Goal: Information Seeking & Learning: Find specific page/section

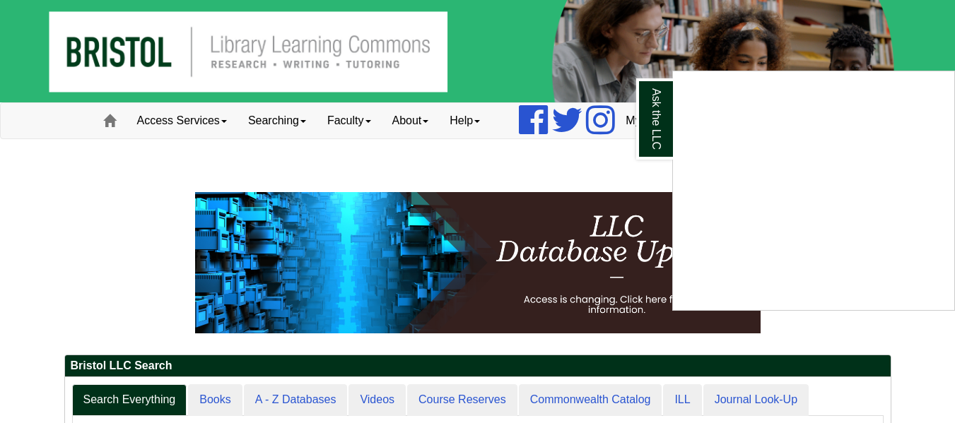
click at [493, 173] on div "Ask the LLC" at bounding box center [477, 211] width 955 height 423
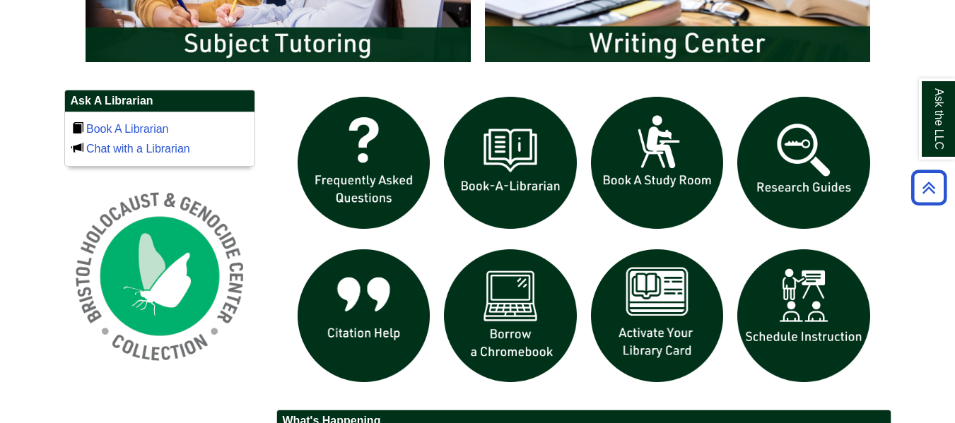
scroll to position [1341, 0]
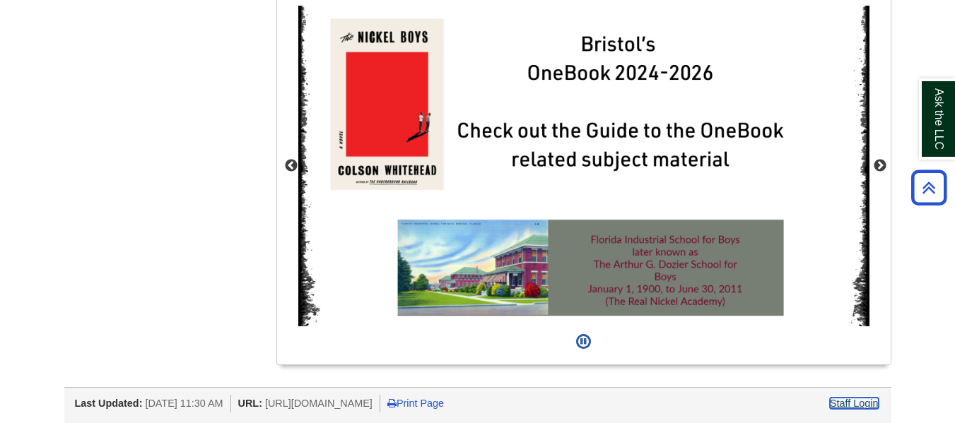
click at [867, 406] on link "Staff Login" at bounding box center [854, 403] width 49 height 11
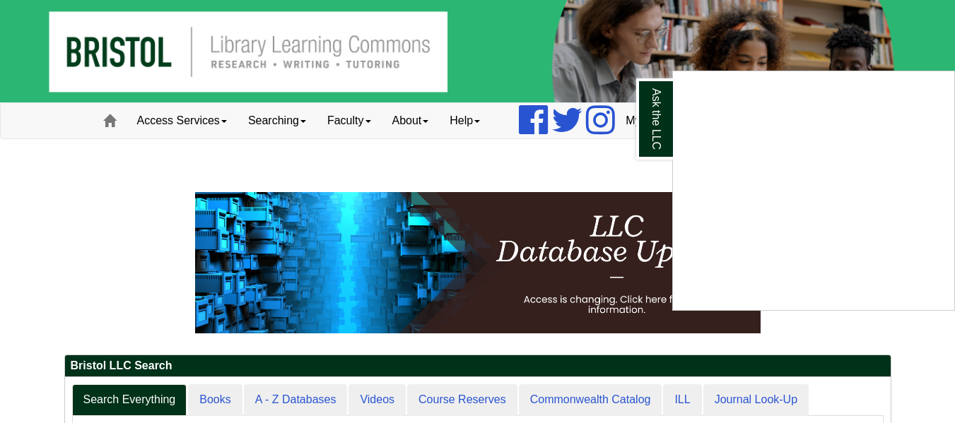
click at [384, 127] on div "Ask the LLC" at bounding box center [477, 211] width 955 height 423
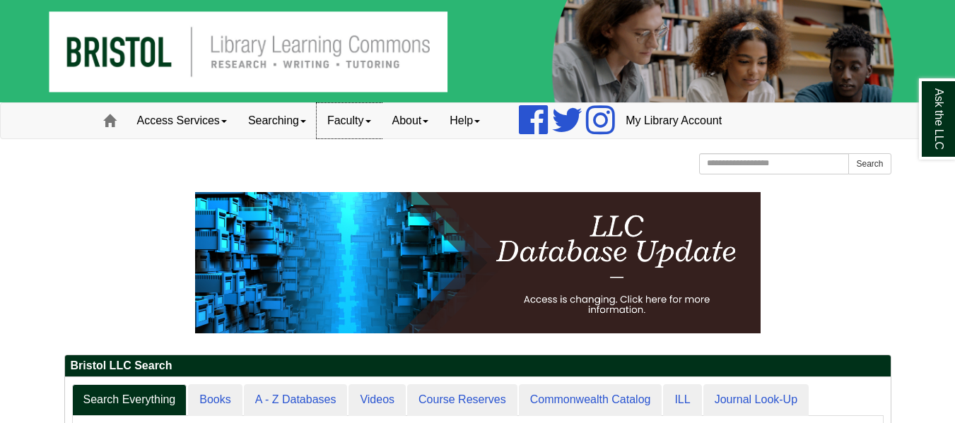
click at [376, 119] on link "Faculty" at bounding box center [349, 120] width 65 height 35
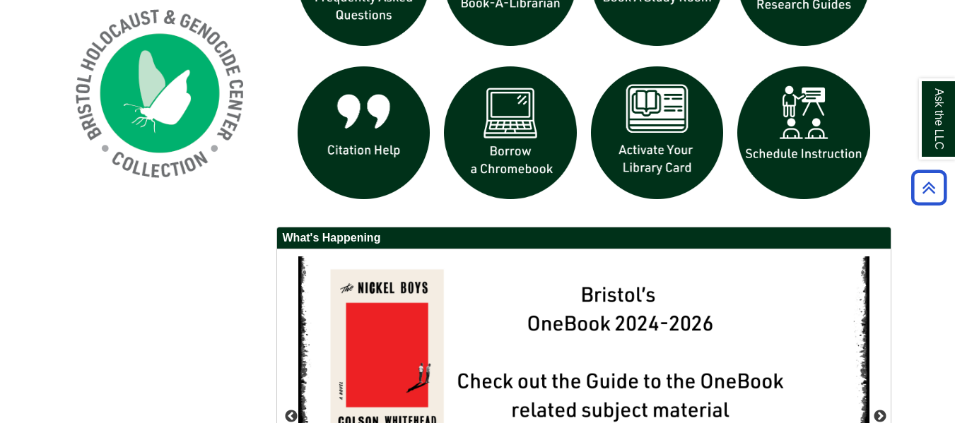
scroll to position [1341, 0]
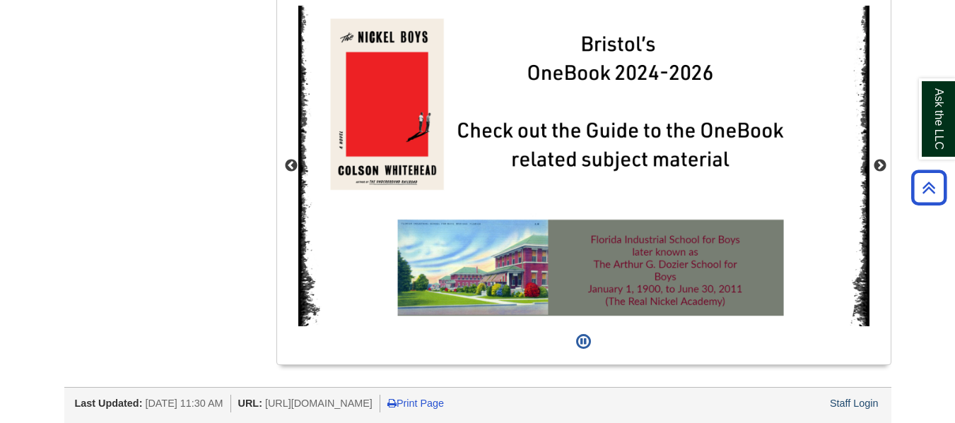
click at [855, 410] on div "Staff Login" at bounding box center [854, 404] width 53 height 18
click at [853, 406] on link "Staff Login" at bounding box center [854, 403] width 49 height 11
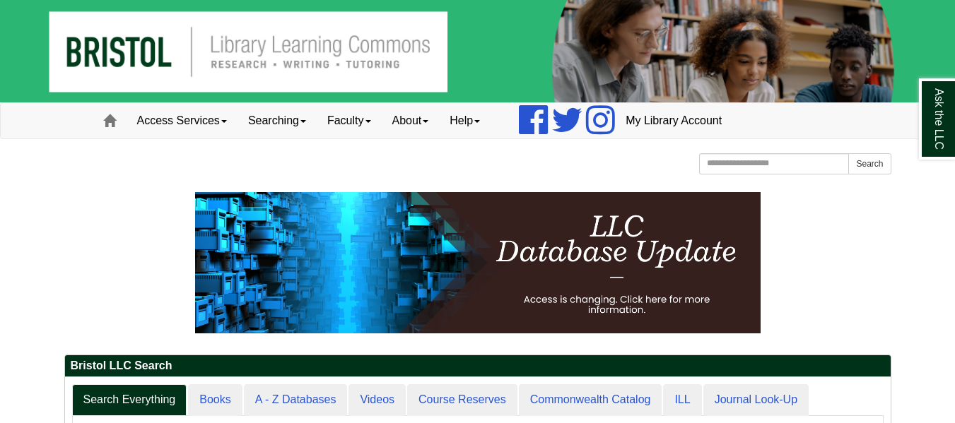
scroll to position [1, 0]
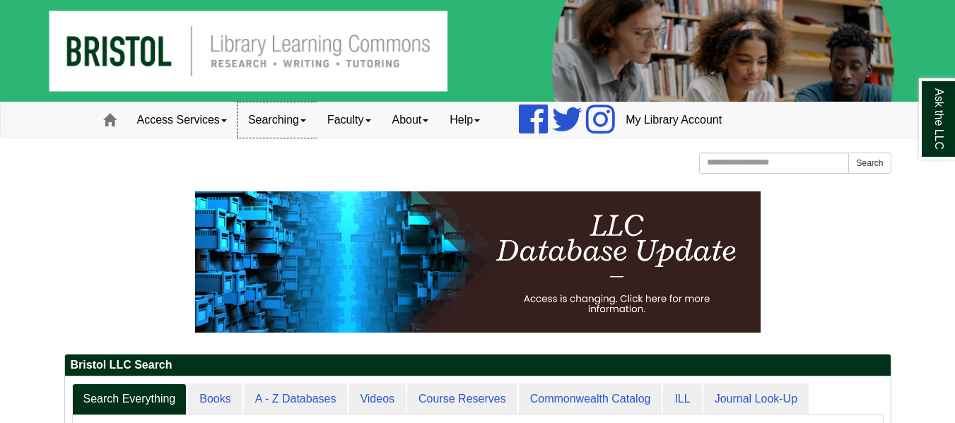
click at [290, 131] on link "Searching" at bounding box center [277, 120] width 79 height 35
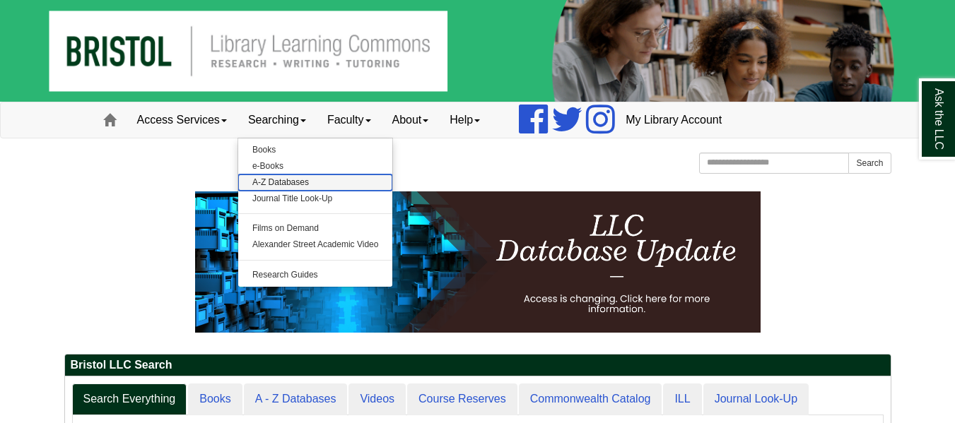
click at [269, 184] on link "A-Z Databases" at bounding box center [315, 183] width 155 height 16
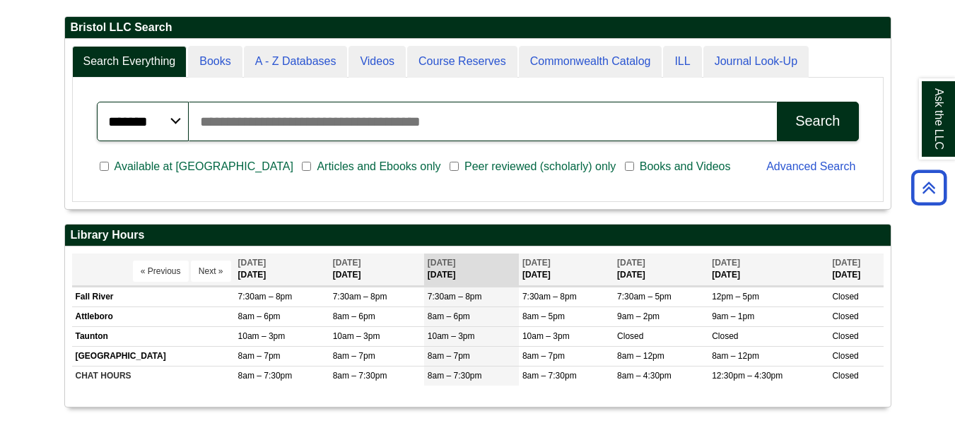
scroll to position [0, 0]
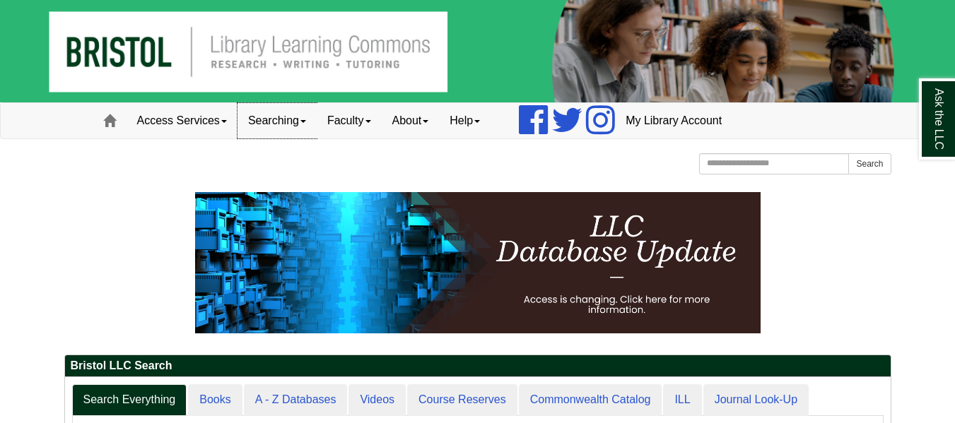
click at [271, 129] on link "Searching" at bounding box center [277, 120] width 79 height 35
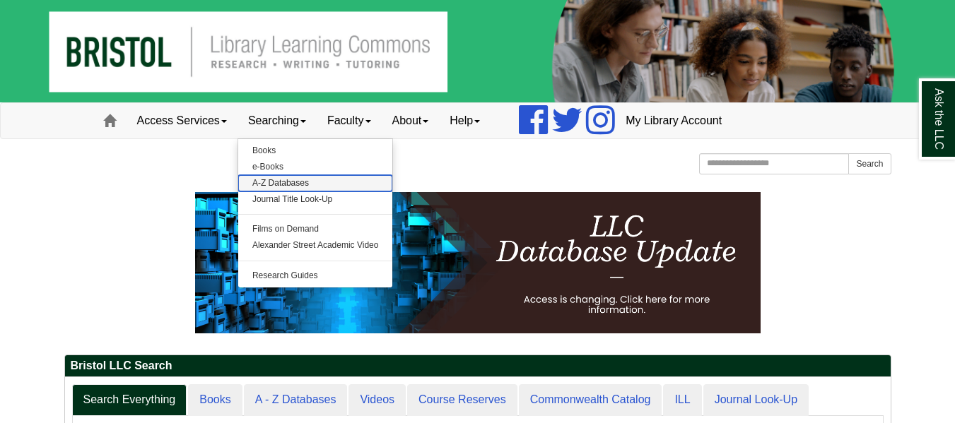
click at [299, 183] on link "A-Z Databases" at bounding box center [315, 183] width 155 height 16
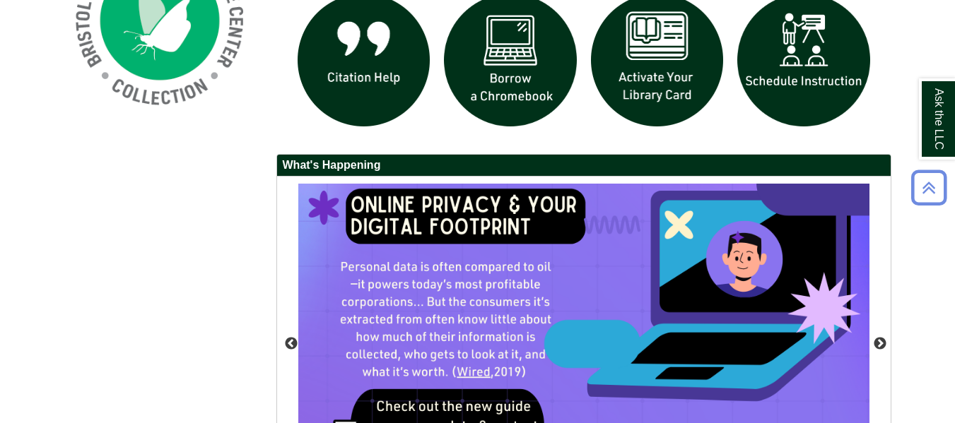
scroll to position [1341, 0]
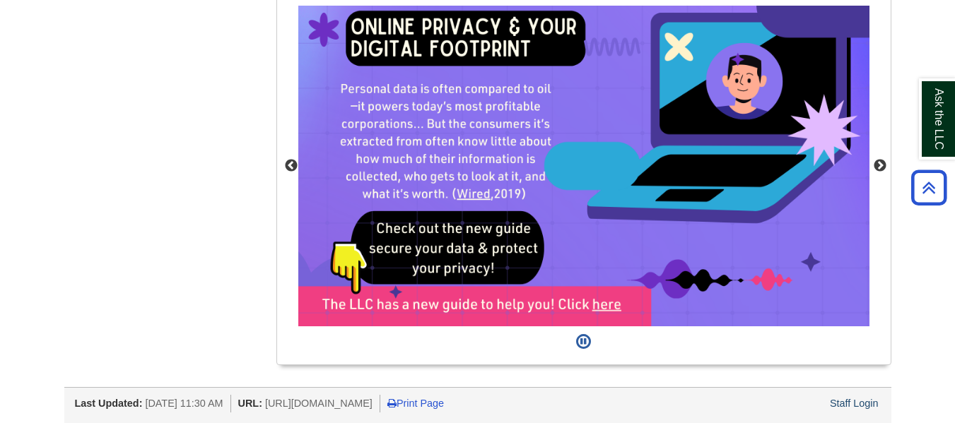
click at [869, 412] on div "Staff Login" at bounding box center [854, 404] width 53 height 18
click at [849, 407] on link "Staff Login" at bounding box center [854, 403] width 49 height 11
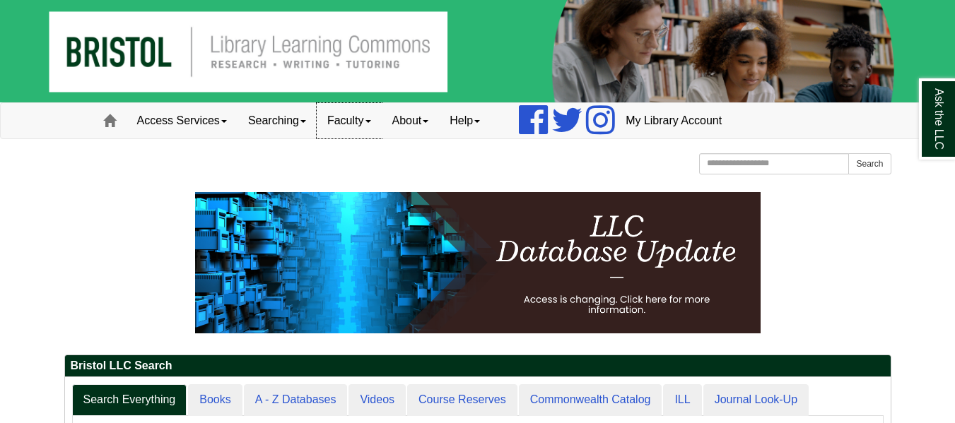
click at [341, 126] on link "Faculty" at bounding box center [349, 120] width 65 height 35
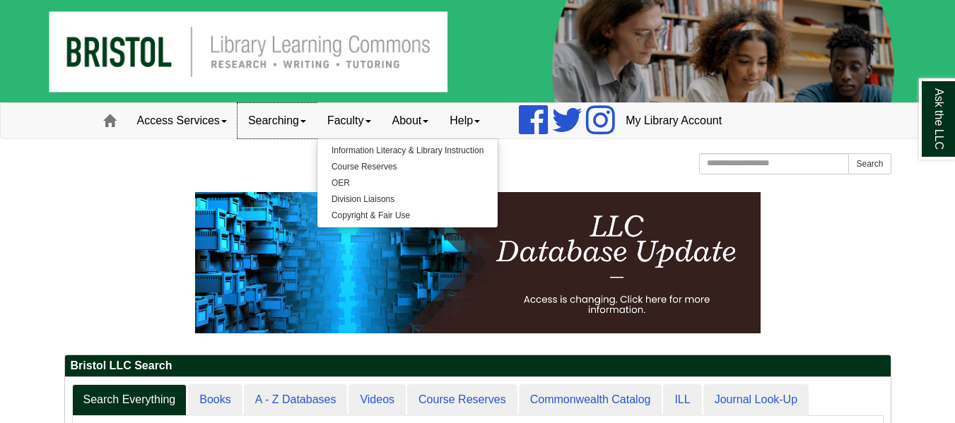
click at [298, 119] on link "Searching" at bounding box center [277, 120] width 79 height 35
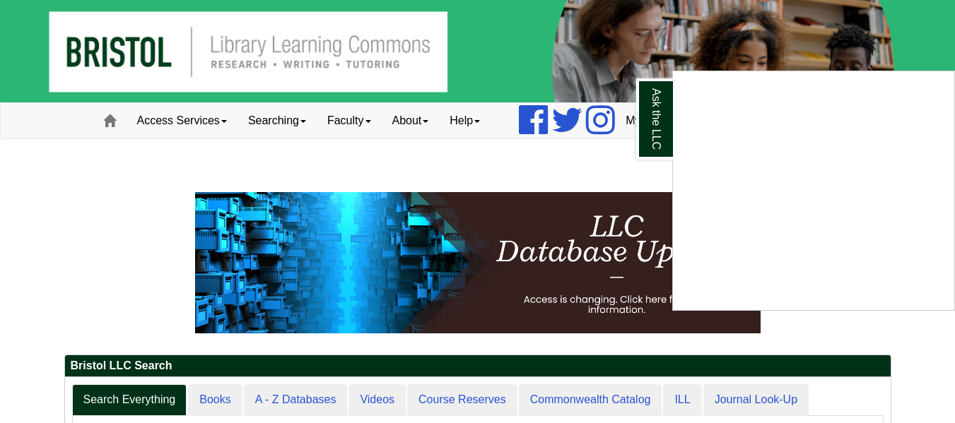
click at [291, 124] on div "Ask the LLC" at bounding box center [477, 211] width 955 height 423
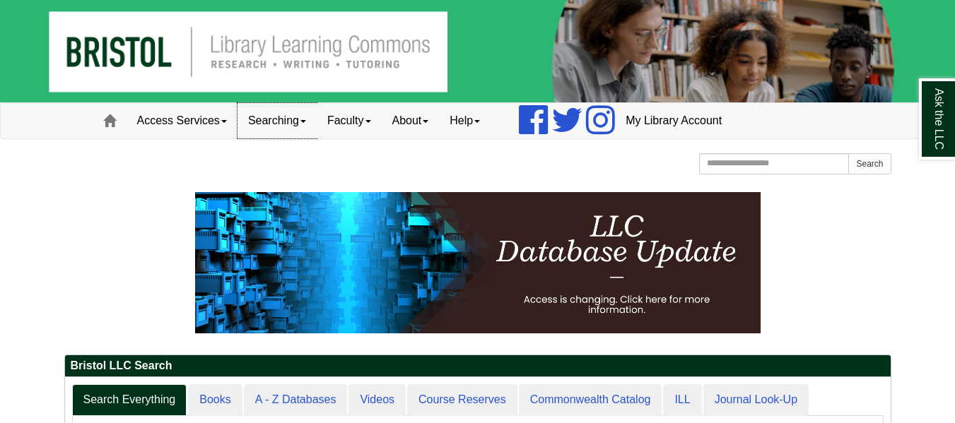
click at [308, 125] on link "Searching" at bounding box center [277, 120] width 79 height 35
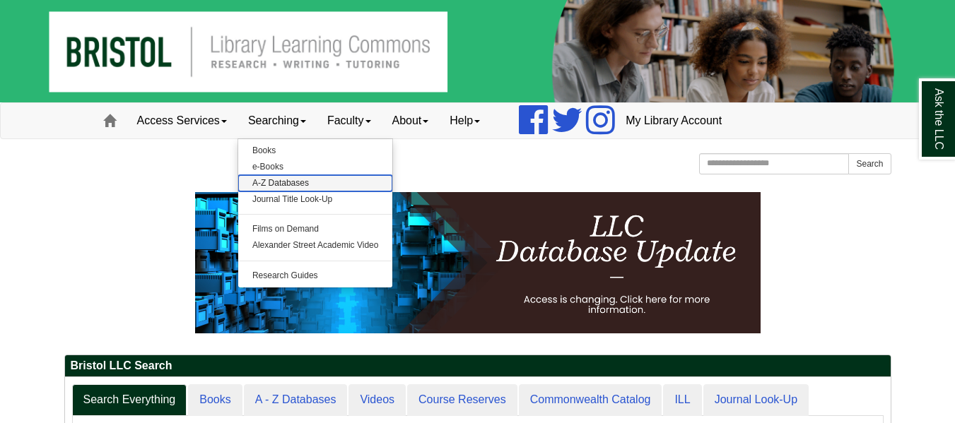
click at [279, 179] on link "A-Z Databases" at bounding box center [315, 183] width 155 height 16
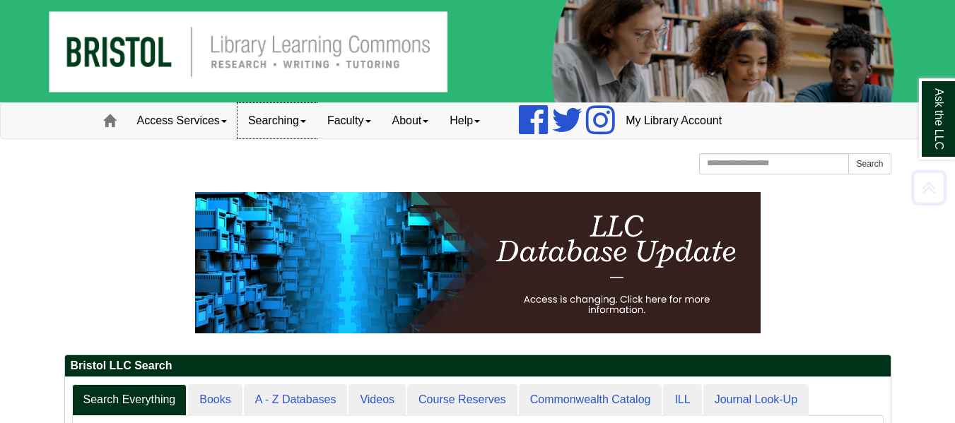
click at [282, 114] on link "Searching" at bounding box center [277, 120] width 79 height 35
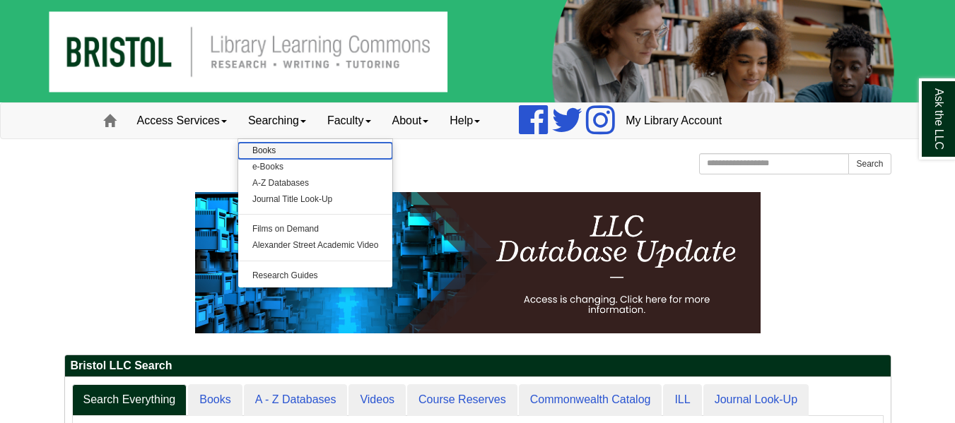
click at [276, 153] on link "Books" at bounding box center [315, 151] width 155 height 16
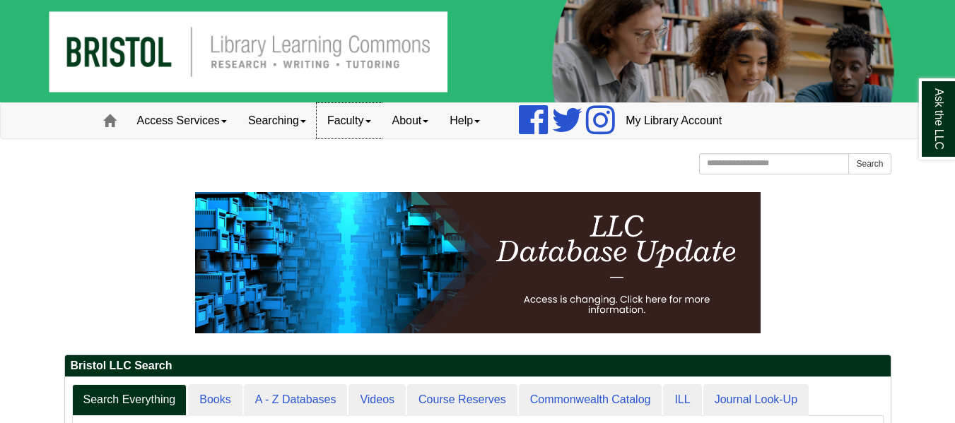
click at [344, 127] on link "Faculty" at bounding box center [349, 120] width 65 height 35
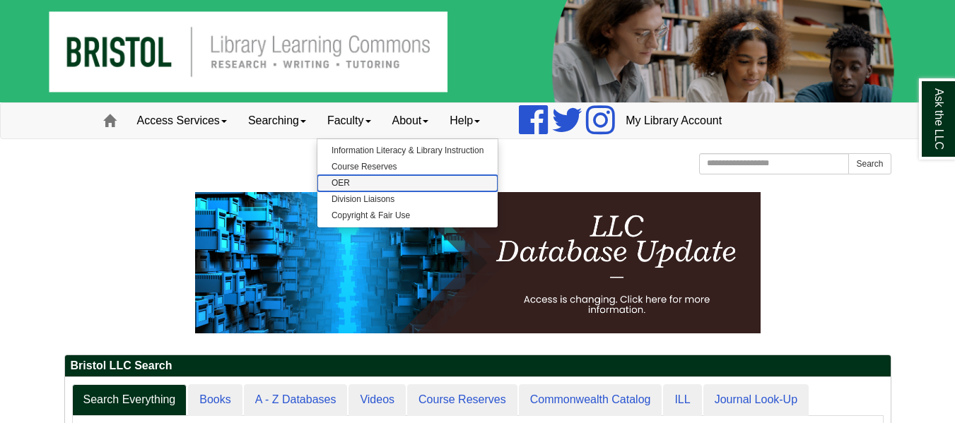
click at [344, 185] on link "OER" at bounding box center [407, 183] width 180 height 16
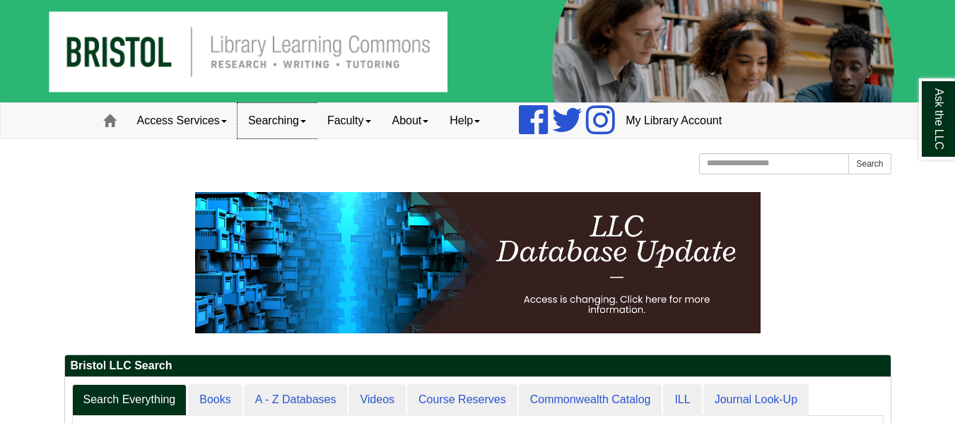
click at [271, 117] on link "Searching" at bounding box center [277, 120] width 79 height 35
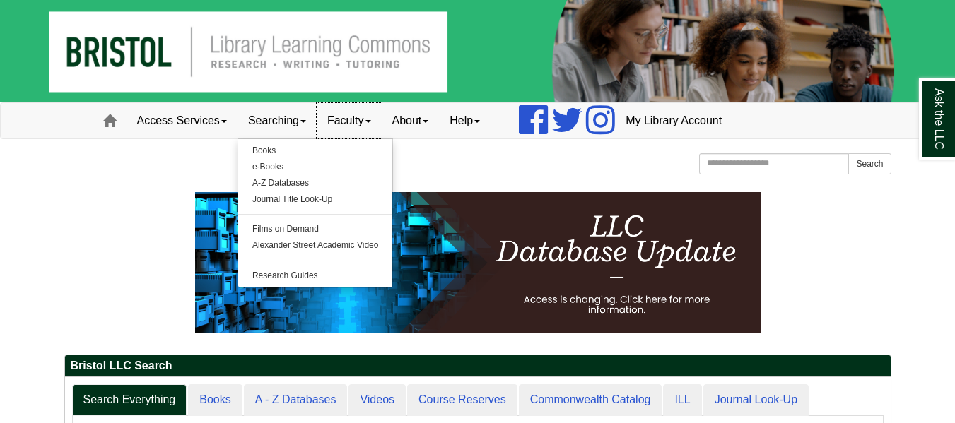
click at [354, 119] on link "Faculty" at bounding box center [349, 120] width 65 height 35
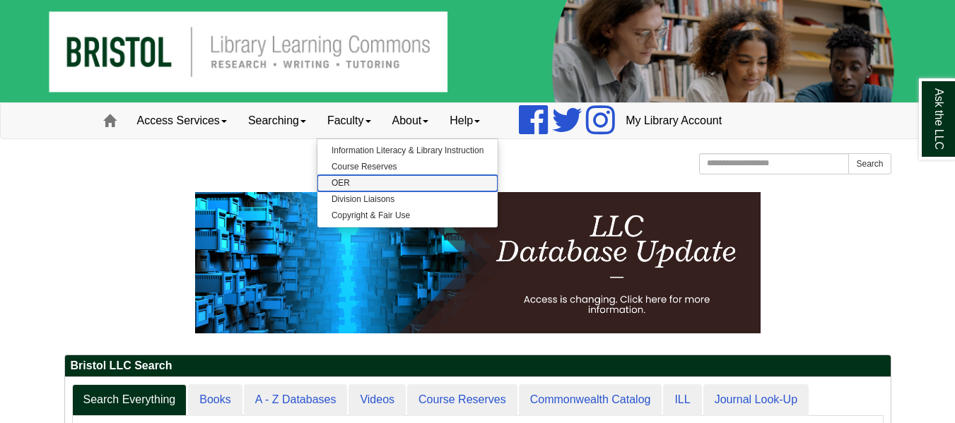
click at [353, 178] on link "OER" at bounding box center [407, 183] width 180 height 16
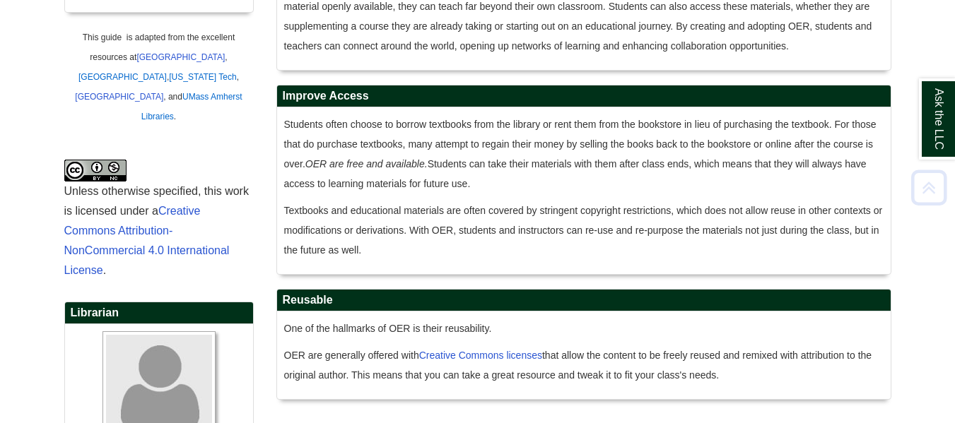
scroll to position [706, 0]
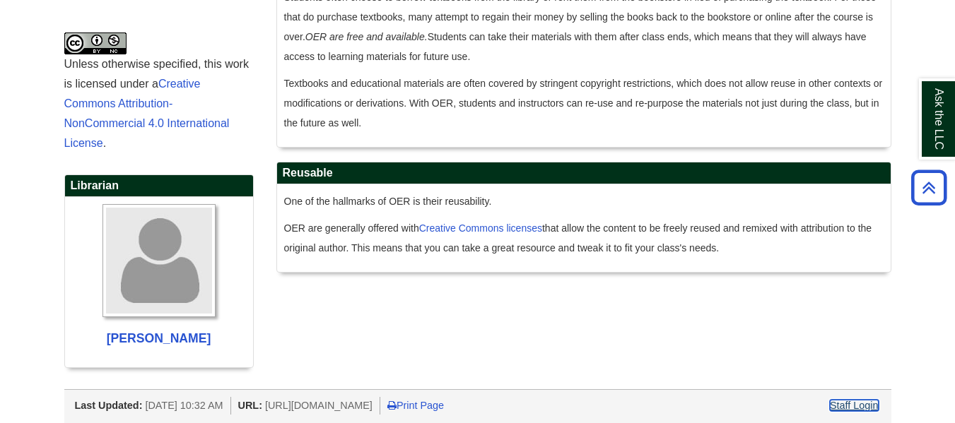
click at [865, 400] on link "Staff Login" at bounding box center [854, 405] width 49 height 11
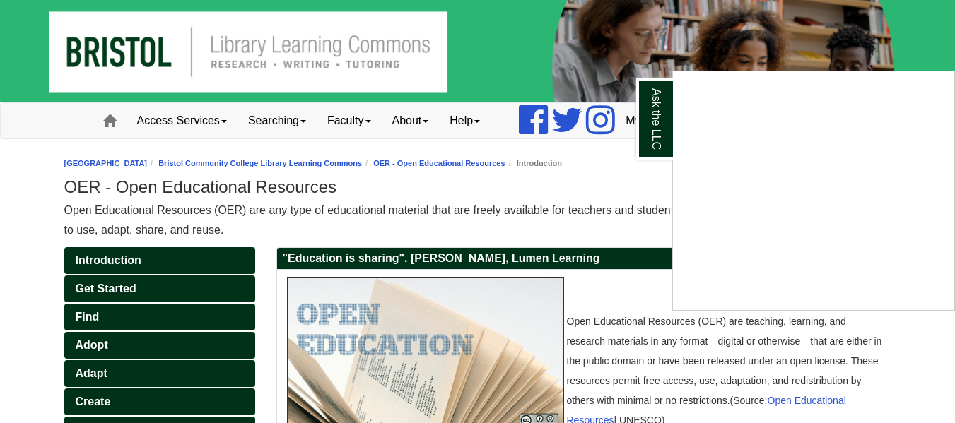
scroll to position [706, 0]
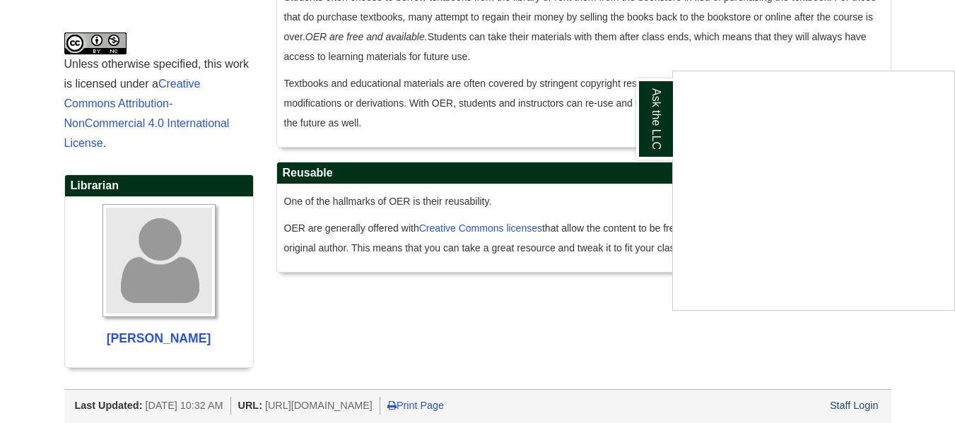
click at [853, 382] on div "Ask the LLC" at bounding box center [477, 211] width 955 height 423
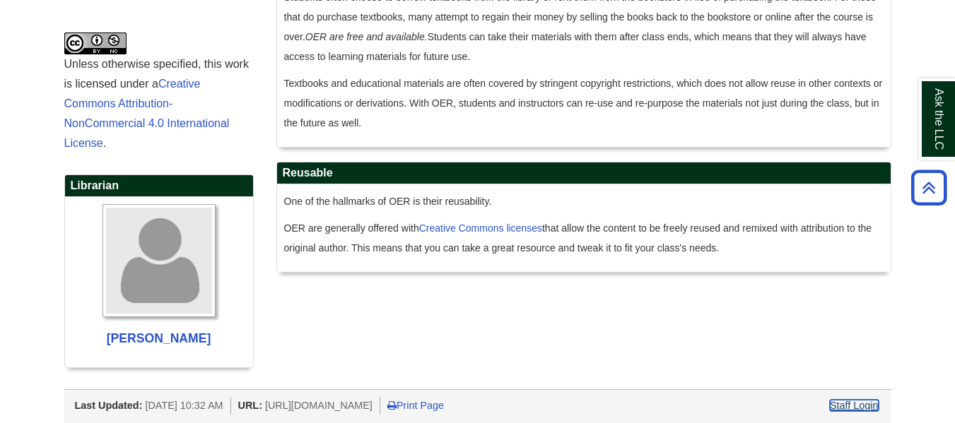
click at [845, 400] on link "Staff Login" at bounding box center [854, 405] width 49 height 11
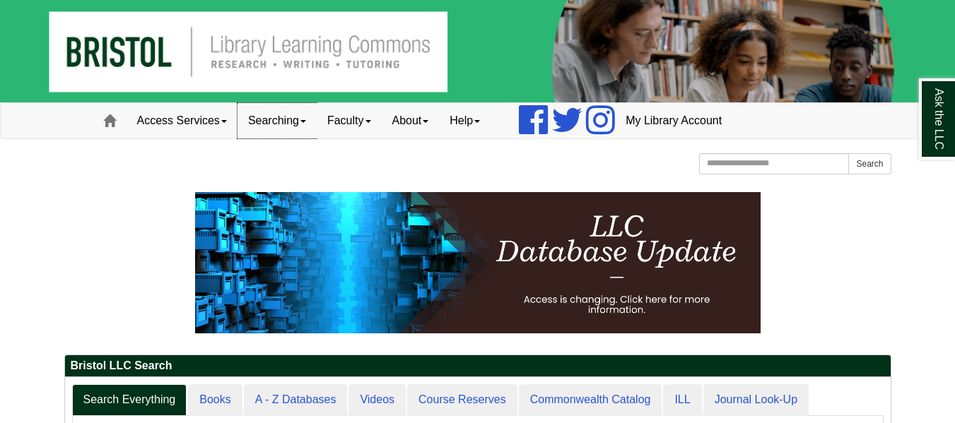
drag, startPoint x: 336, startPoint y: 123, endPoint x: 277, endPoint y: 110, distance: 60.7
click at [277, 110] on link "Searching" at bounding box center [277, 120] width 79 height 35
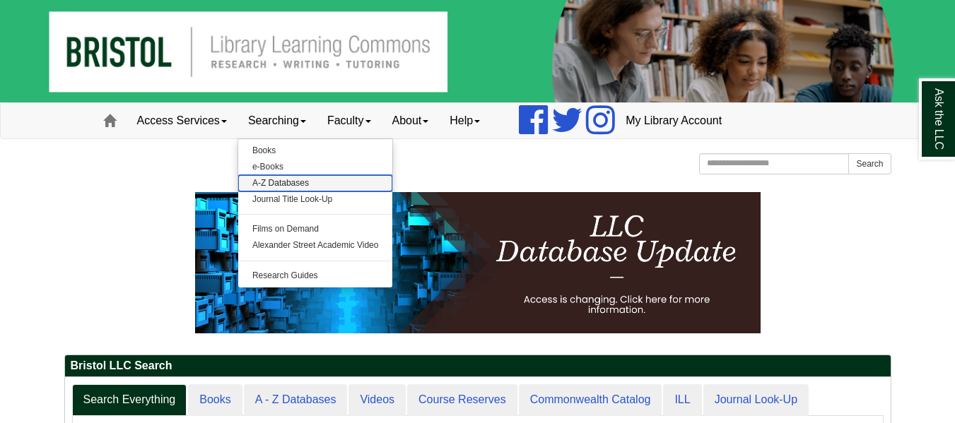
click at [277, 179] on link "A-Z Databases" at bounding box center [315, 183] width 155 height 16
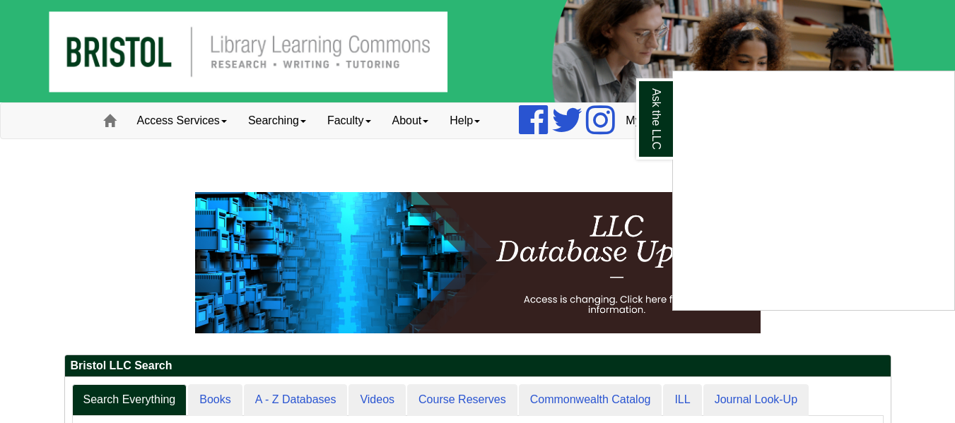
click at [374, 178] on div "Ask the LLC" at bounding box center [477, 211] width 955 height 423
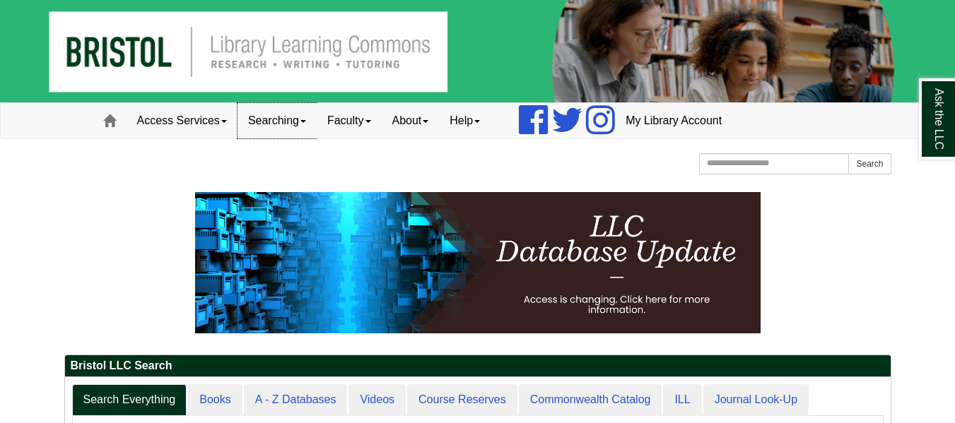
click at [279, 124] on link "Searching" at bounding box center [277, 120] width 79 height 35
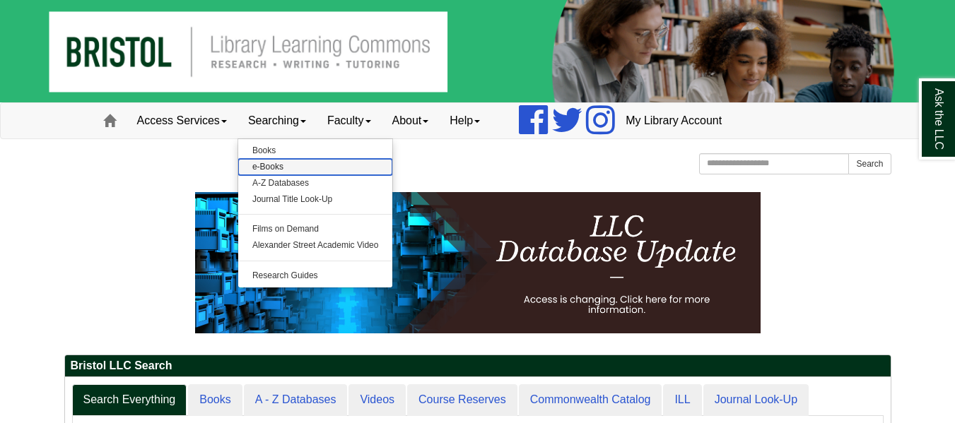
click at [286, 172] on link "e-Books" at bounding box center [315, 167] width 155 height 16
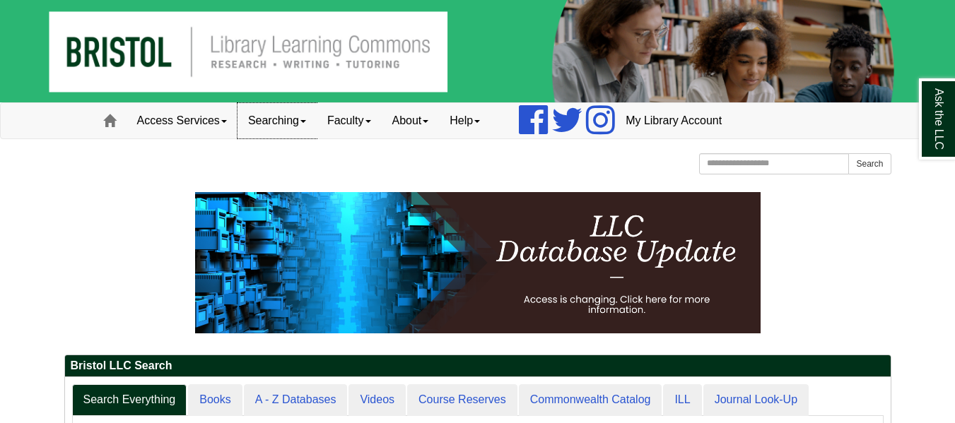
click at [294, 117] on link "Searching" at bounding box center [277, 120] width 79 height 35
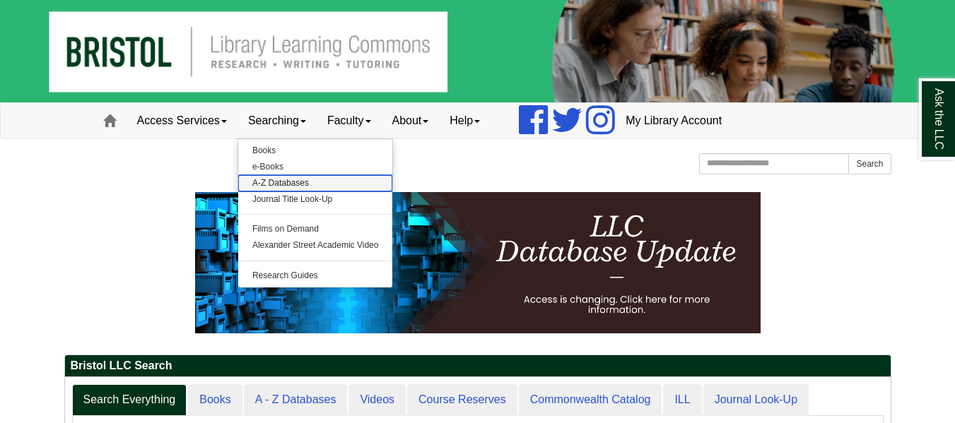
click at [276, 188] on link "A-Z Databases" at bounding box center [315, 183] width 155 height 16
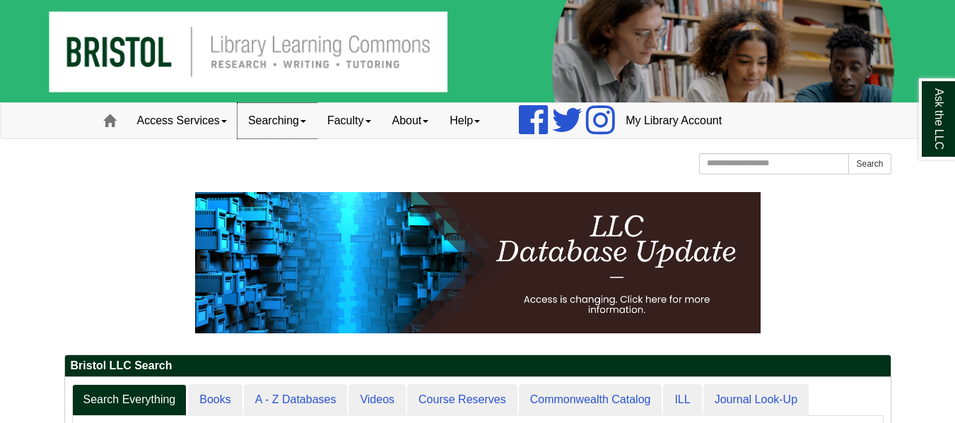
click at [264, 107] on link "Searching" at bounding box center [277, 120] width 79 height 35
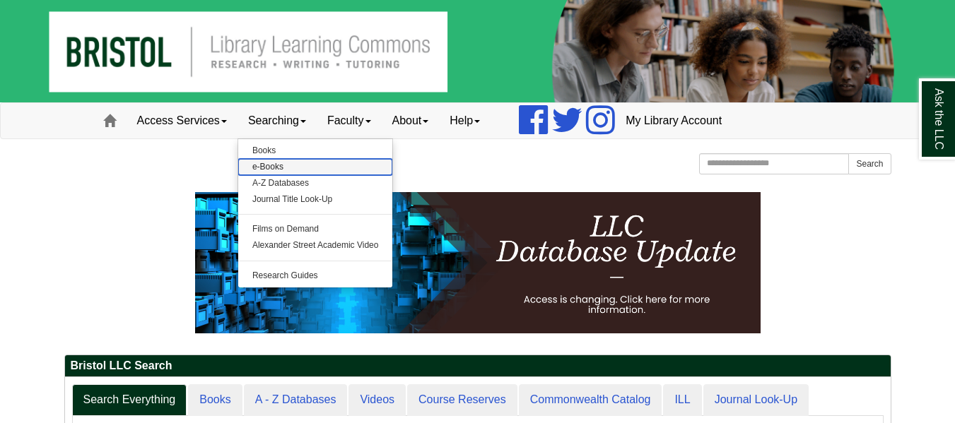
click at [264, 161] on link "e-Books" at bounding box center [315, 167] width 155 height 16
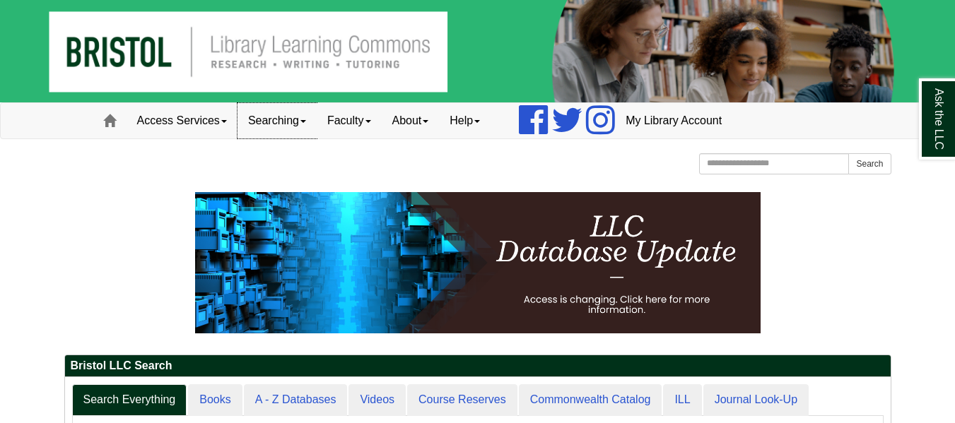
click at [293, 113] on link "Searching" at bounding box center [277, 120] width 79 height 35
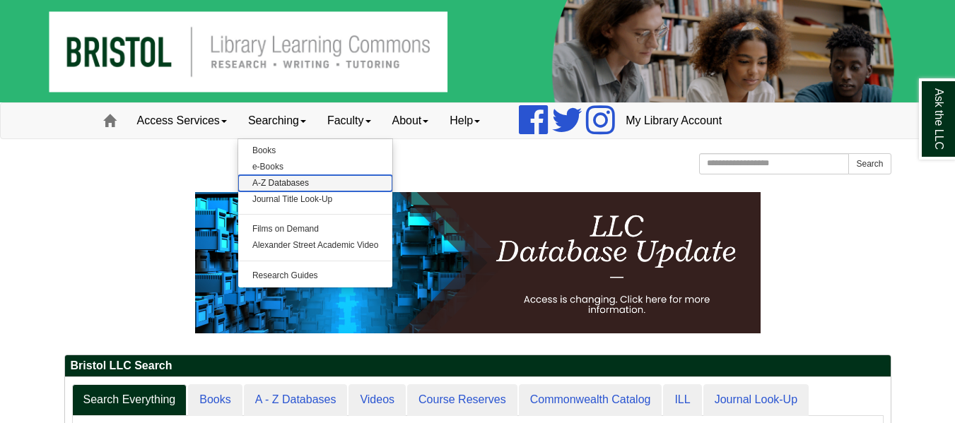
click at [272, 180] on link "A-Z Databases" at bounding box center [315, 183] width 155 height 16
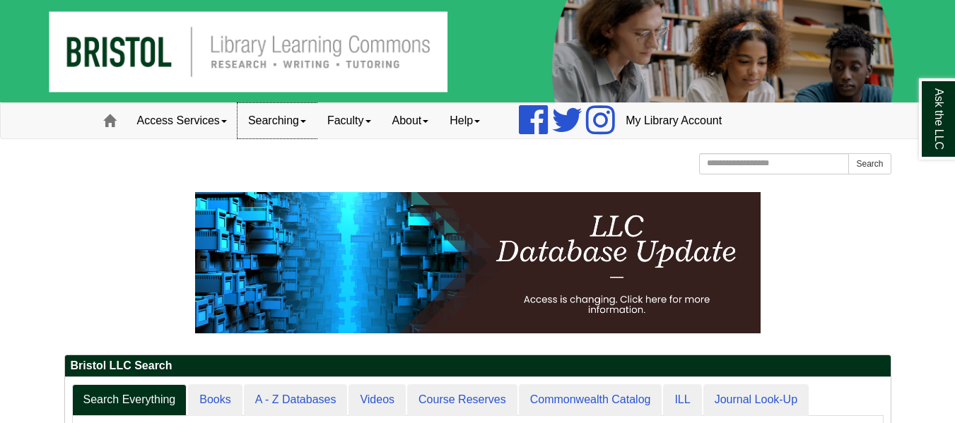
click at [270, 111] on link "Searching" at bounding box center [277, 120] width 79 height 35
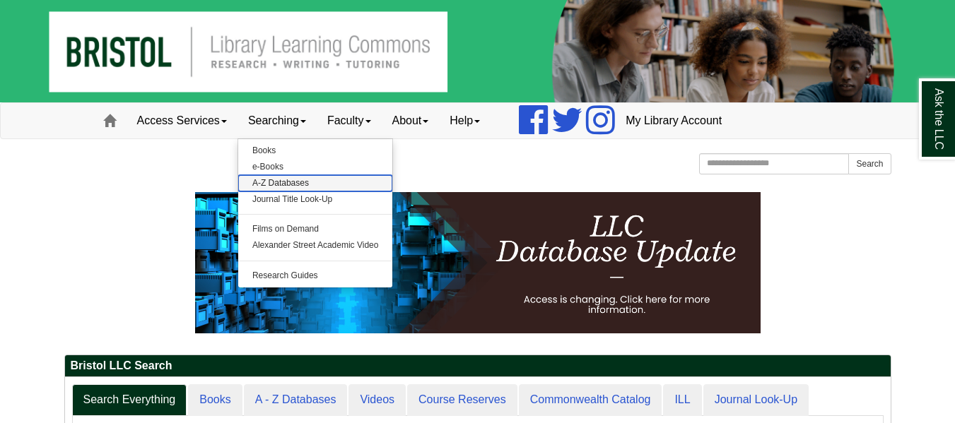
click at [269, 180] on link "A-Z Databases" at bounding box center [315, 183] width 155 height 16
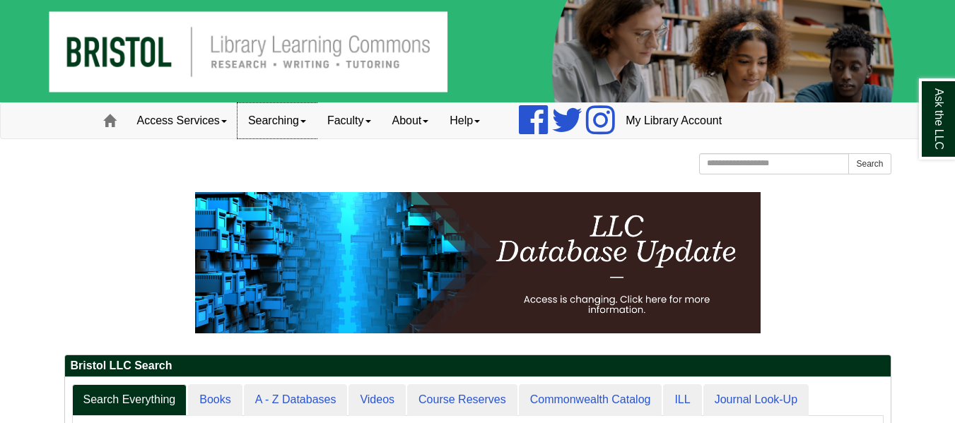
click at [283, 107] on link "Searching" at bounding box center [277, 120] width 79 height 35
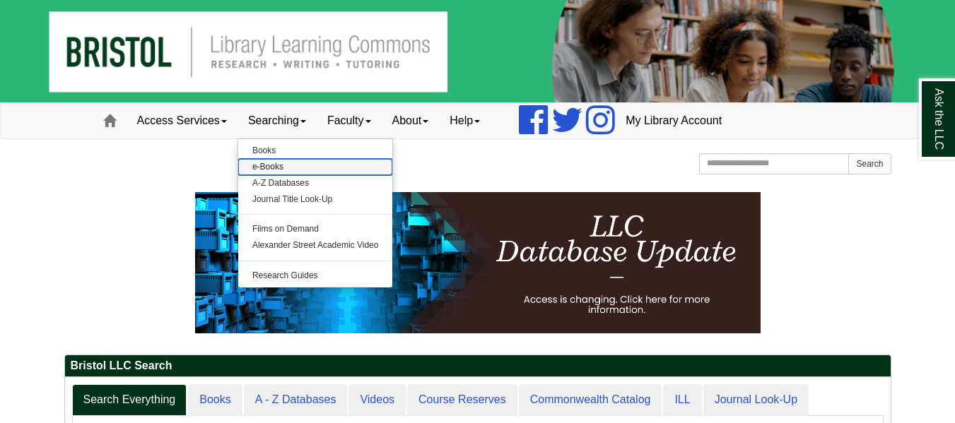
click at [281, 170] on link "e-Books" at bounding box center [315, 167] width 155 height 16
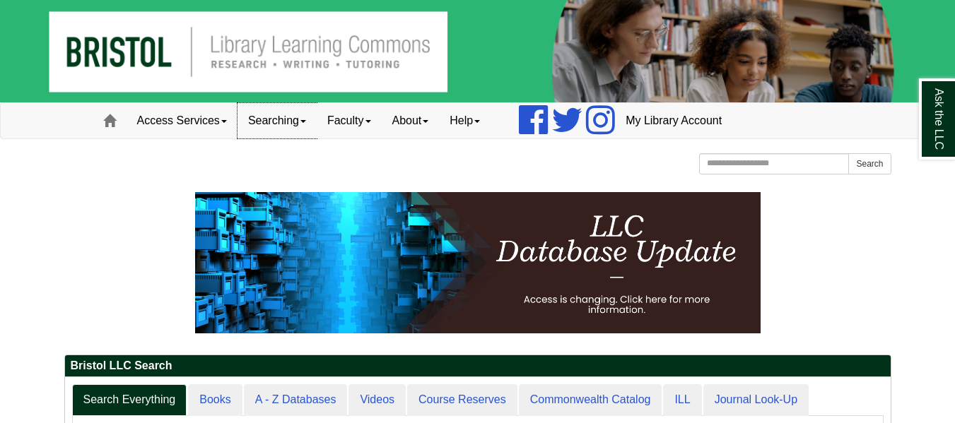
click at [281, 134] on link "Searching" at bounding box center [277, 120] width 79 height 35
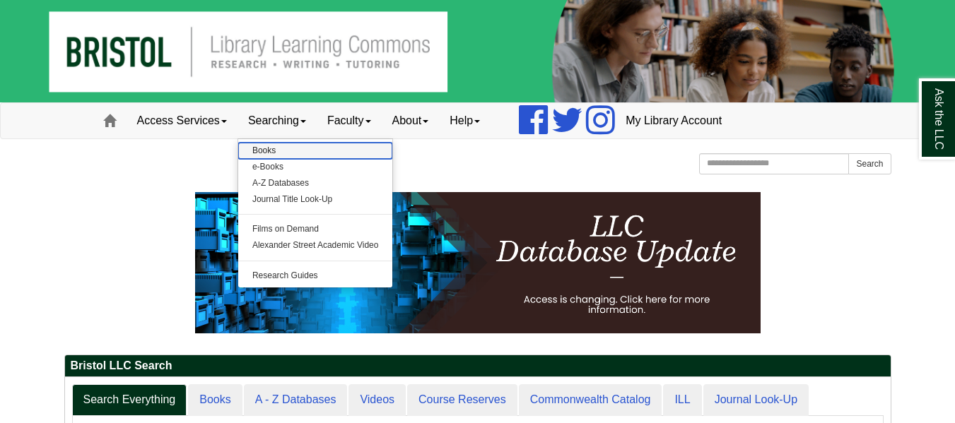
click at [281, 153] on link "Books" at bounding box center [315, 151] width 155 height 16
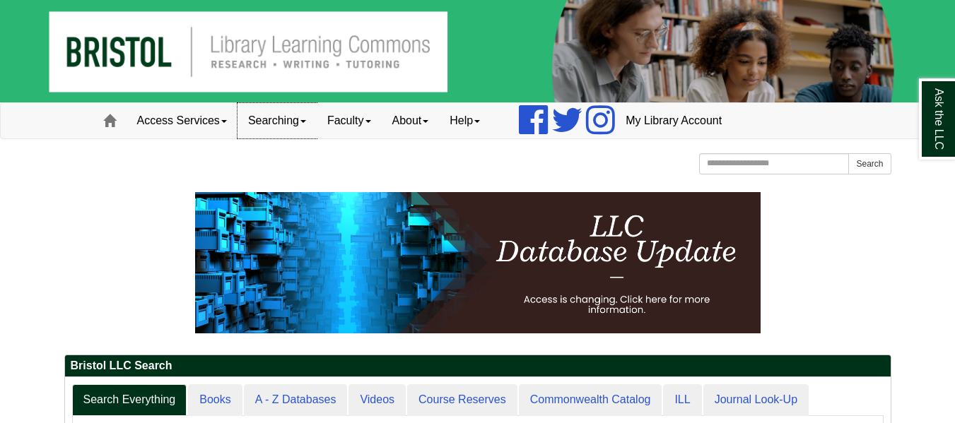
click at [303, 125] on link "Searching" at bounding box center [277, 120] width 79 height 35
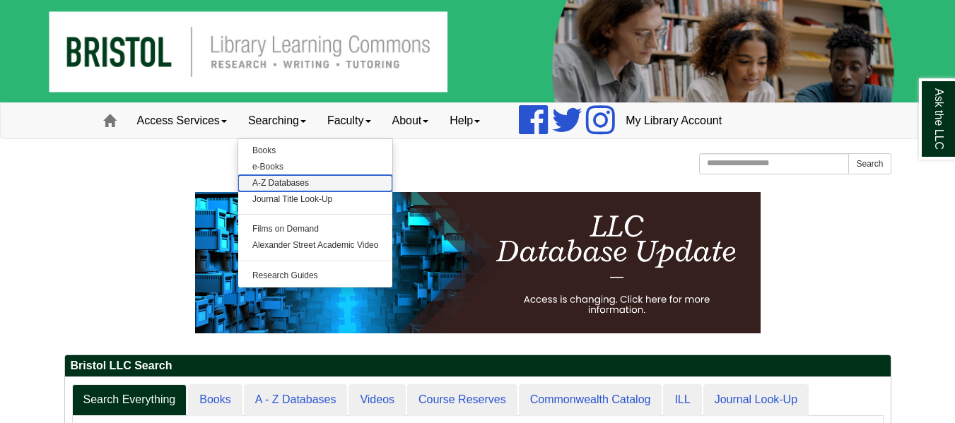
click at [299, 182] on link "A-Z Databases" at bounding box center [315, 183] width 155 height 16
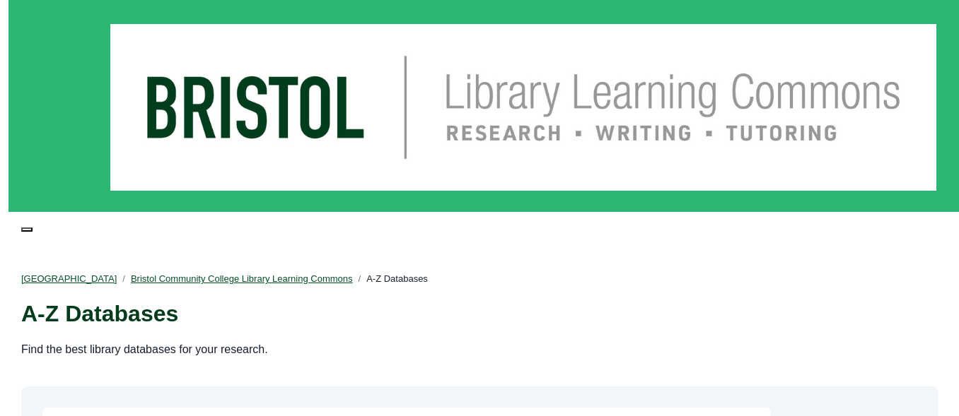
select select "Database Subject Filter"
select select "Database Types Filter"
select select "Database Vendors Filter"
select select "Database Subject Filter"
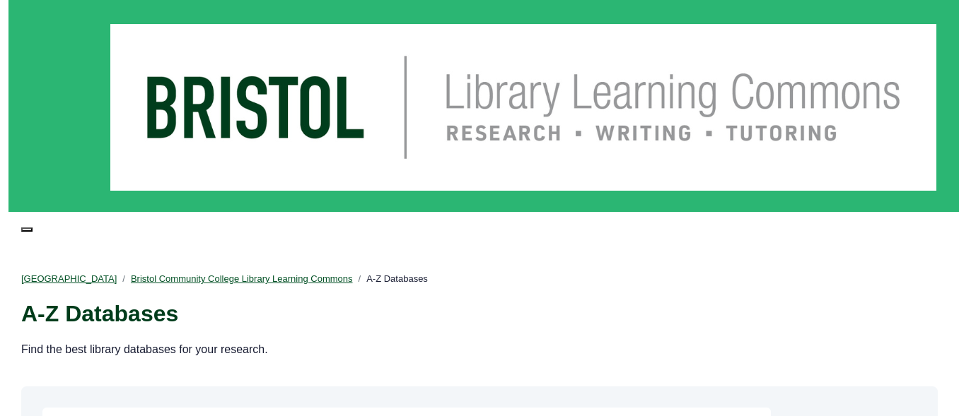
select select "Database Types Filter"
select select "Database Vendors Filter"
select select "Database Types Filter"
select select "Database Vendors Filter"
select select "Database Types Filter"
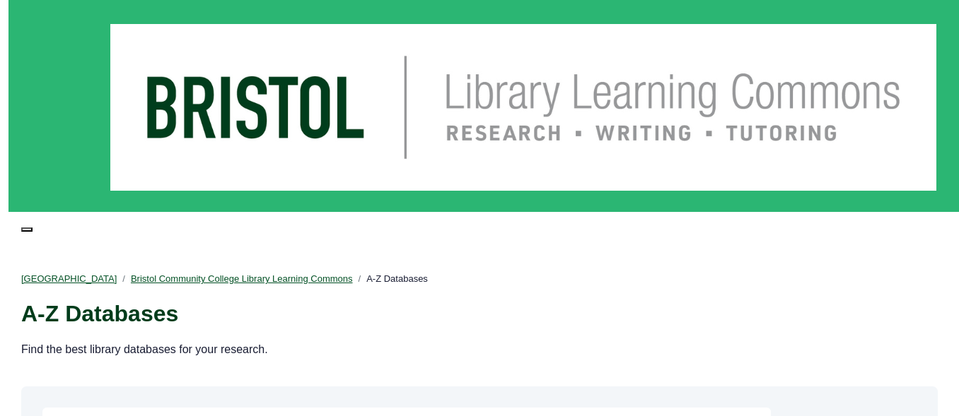
select select "Database Vendors Filter"
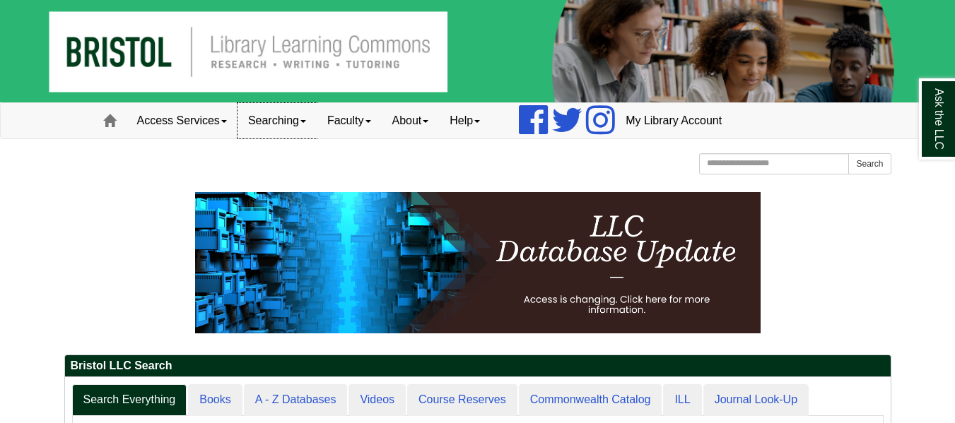
click at [295, 130] on link "Searching" at bounding box center [277, 120] width 79 height 35
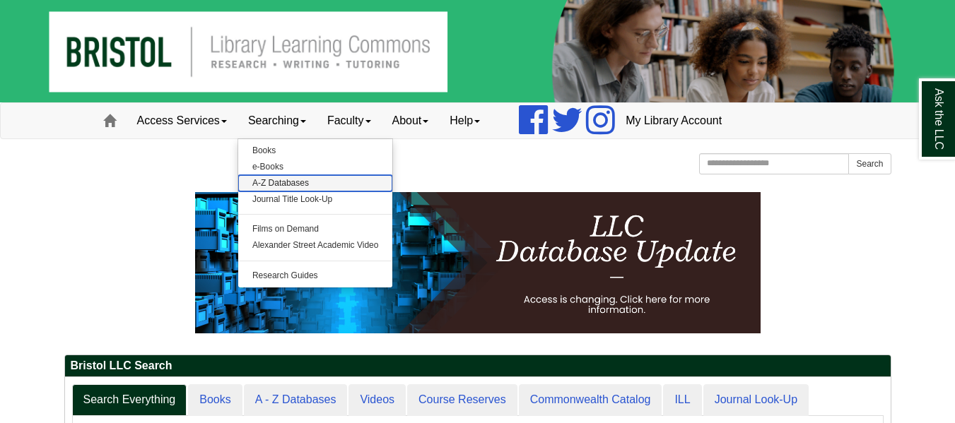
click at [281, 187] on link "A-Z Databases" at bounding box center [315, 183] width 155 height 16
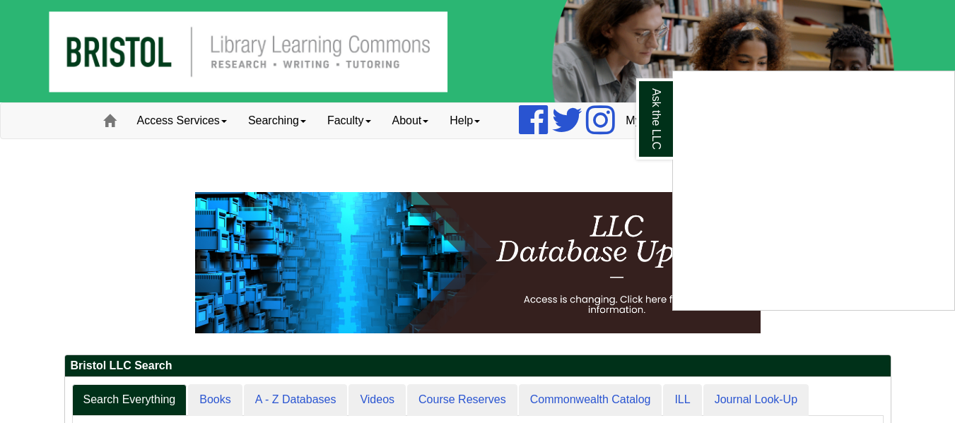
click at [305, 109] on div "Ask the LLC" at bounding box center [477, 211] width 955 height 423
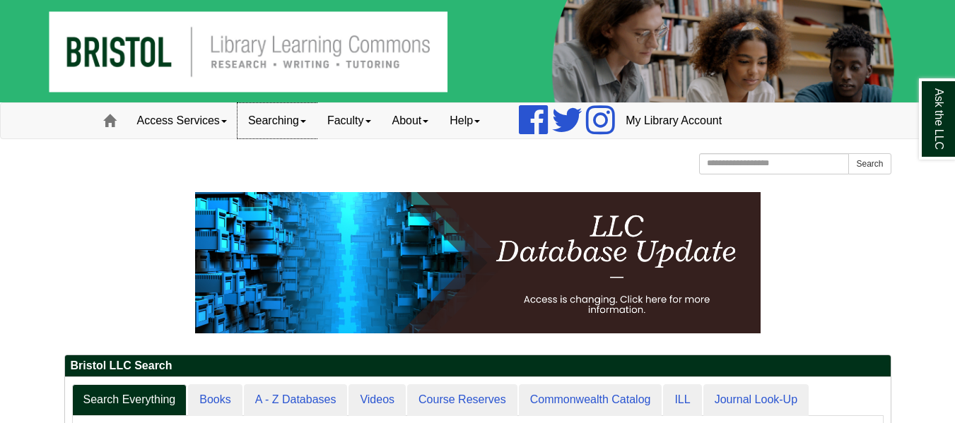
click at [298, 125] on link "Searching" at bounding box center [277, 120] width 79 height 35
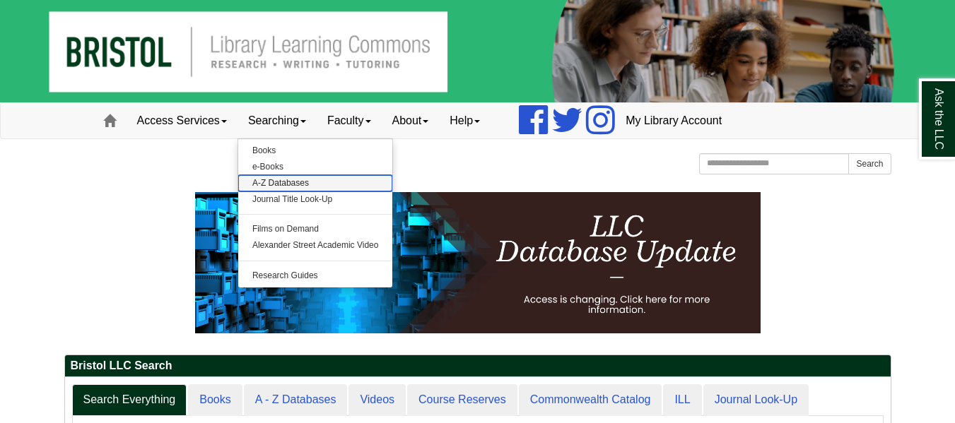
click at [288, 180] on link "A-Z Databases" at bounding box center [315, 183] width 155 height 16
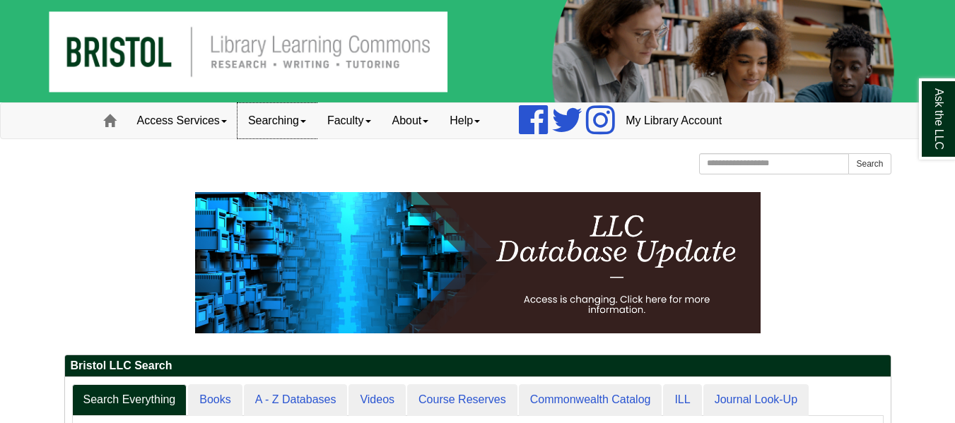
click at [264, 112] on link "Searching" at bounding box center [277, 120] width 79 height 35
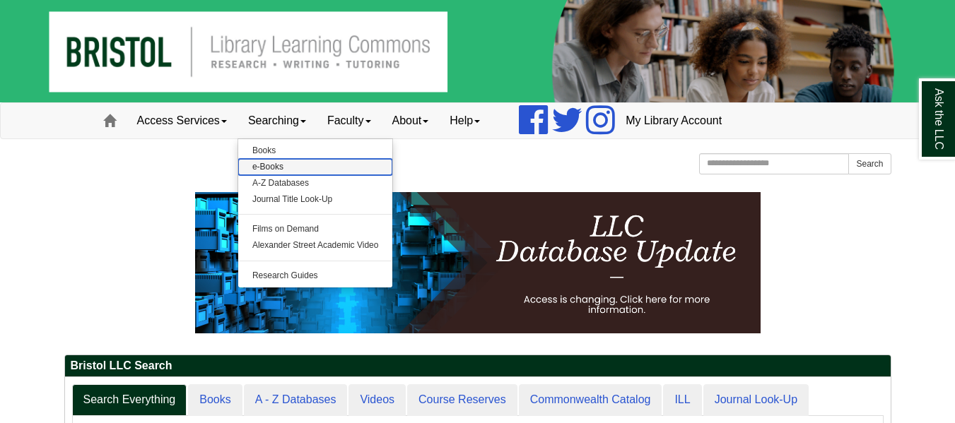
click at [289, 174] on link "e-Books" at bounding box center [315, 167] width 155 height 16
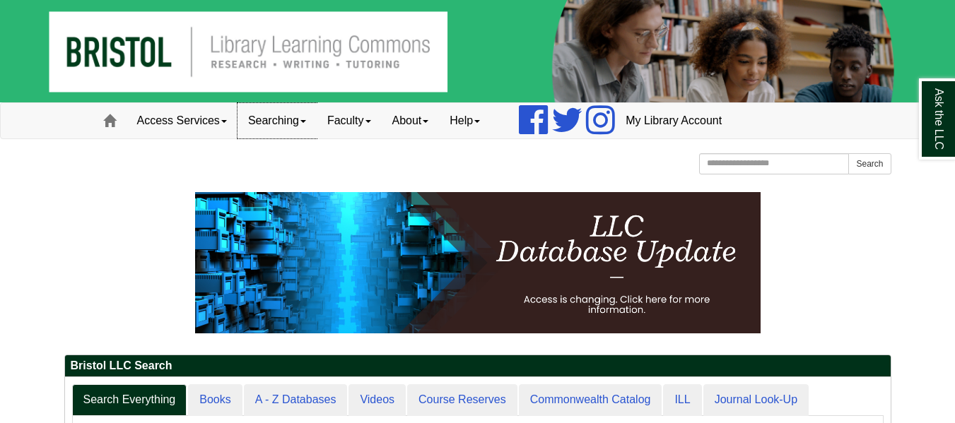
click at [274, 120] on link "Searching" at bounding box center [277, 120] width 79 height 35
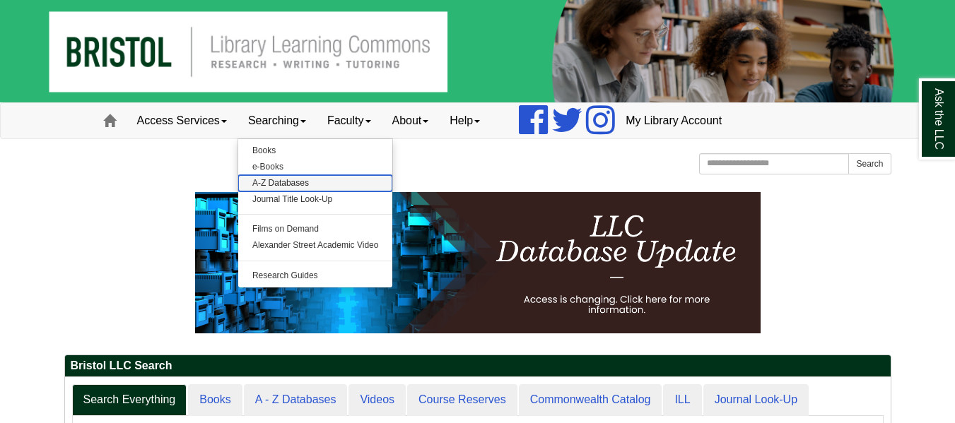
click at [286, 185] on link "A-Z Databases" at bounding box center [315, 183] width 155 height 16
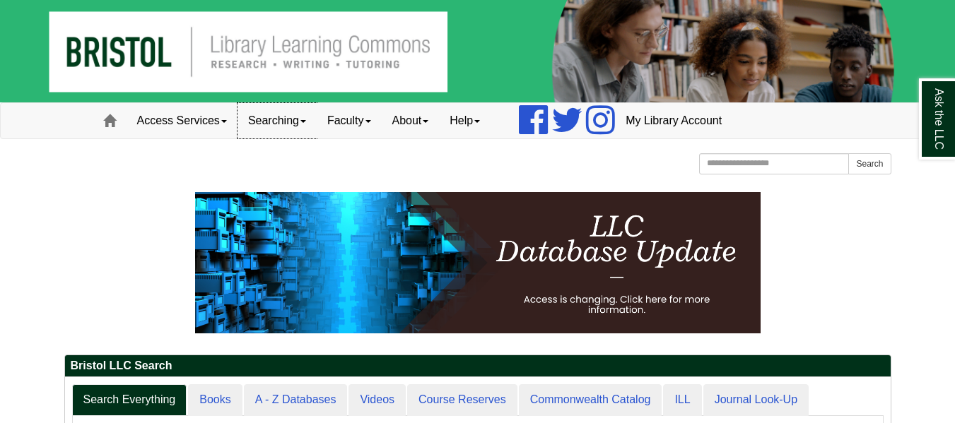
click at [254, 120] on link "Searching" at bounding box center [277, 120] width 79 height 35
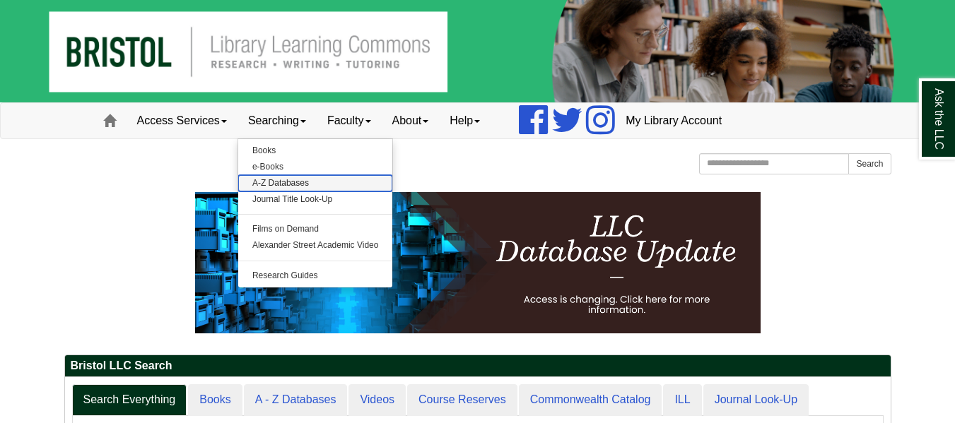
click at [268, 187] on link "A-Z Databases" at bounding box center [315, 183] width 155 height 16
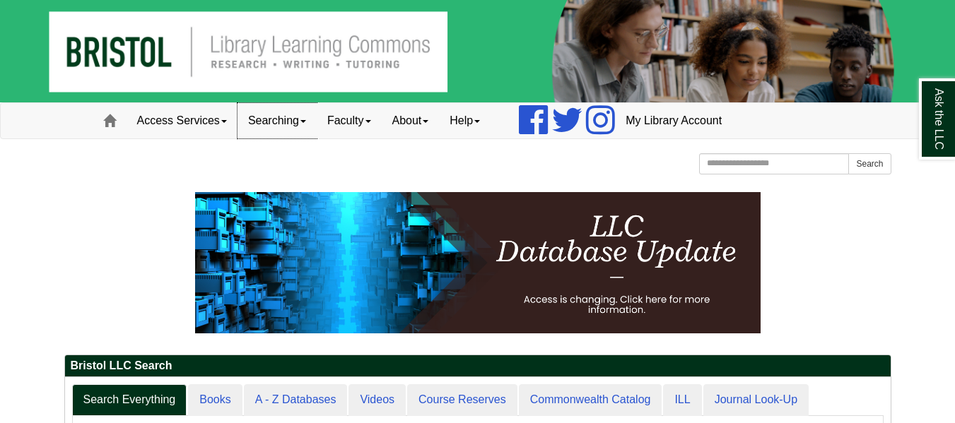
click at [283, 115] on link "Searching" at bounding box center [277, 120] width 79 height 35
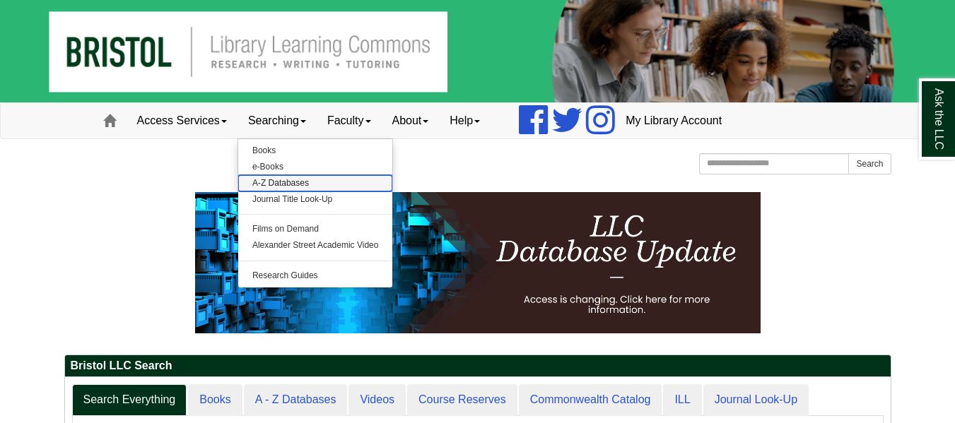
click at [277, 182] on link "A-Z Databases" at bounding box center [315, 183] width 155 height 16
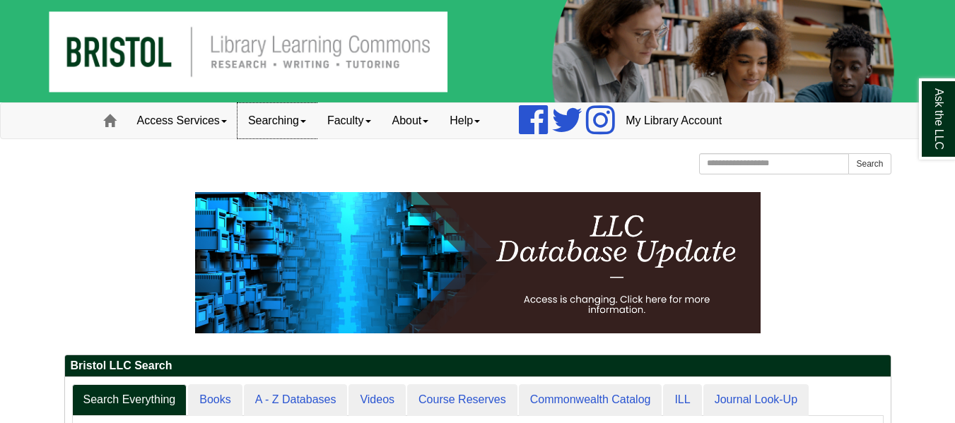
click at [308, 110] on link "Searching" at bounding box center [277, 120] width 79 height 35
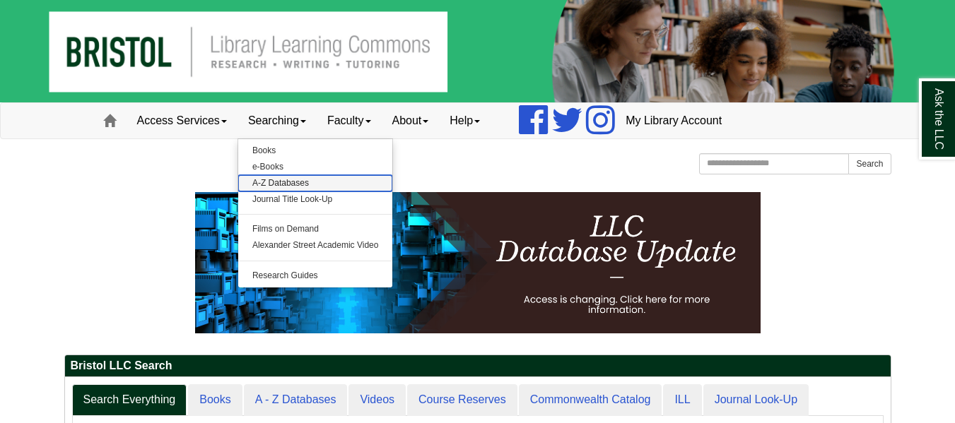
click at [268, 180] on link "A-Z Databases" at bounding box center [315, 183] width 155 height 16
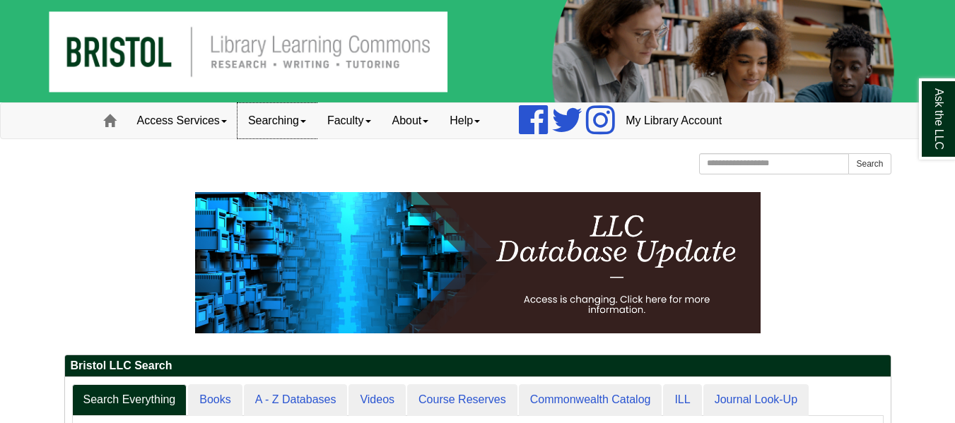
click at [271, 137] on link "Searching" at bounding box center [277, 120] width 79 height 35
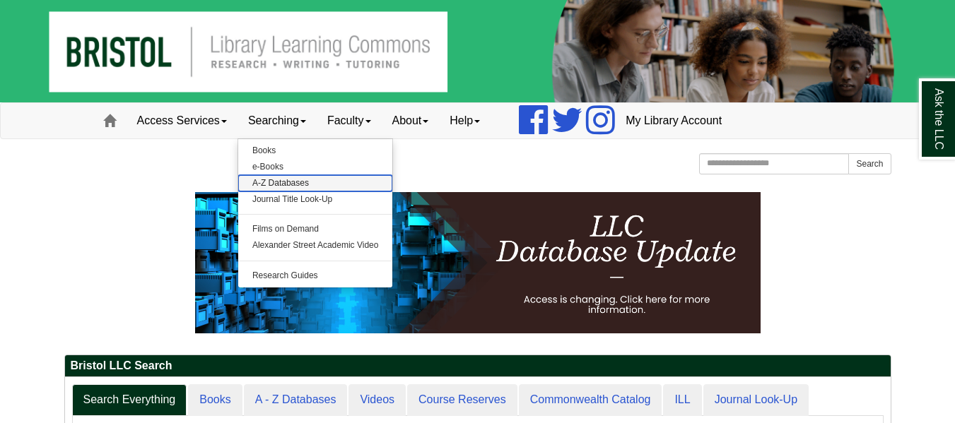
click at [279, 182] on link "A-Z Databases" at bounding box center [315, 183] width 155 height 16
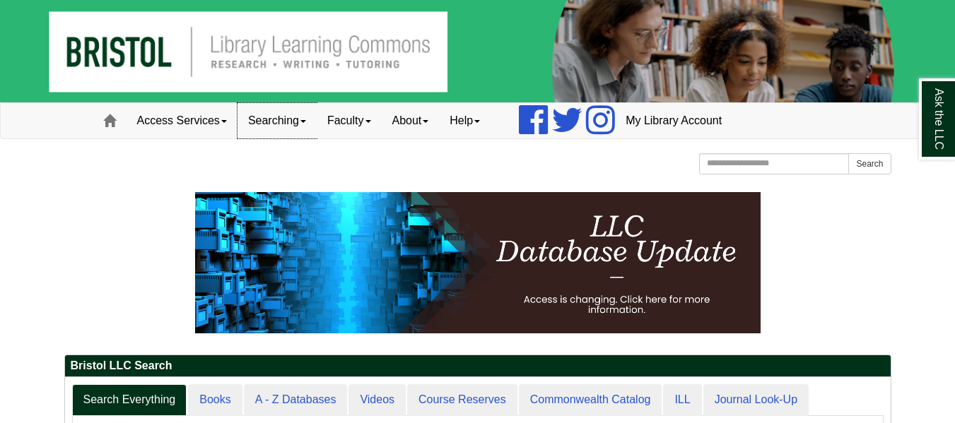
click at [269, 114] on link "Searching" at bounding box center [277, 120] width 79 height 35
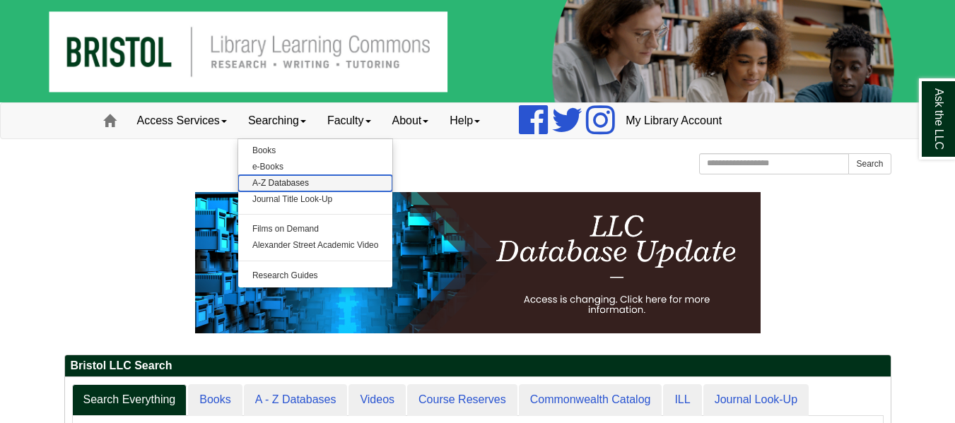
click at [277, 184] on link "A-Z Databases" at bounding box center [315, 183] width 155 height 16
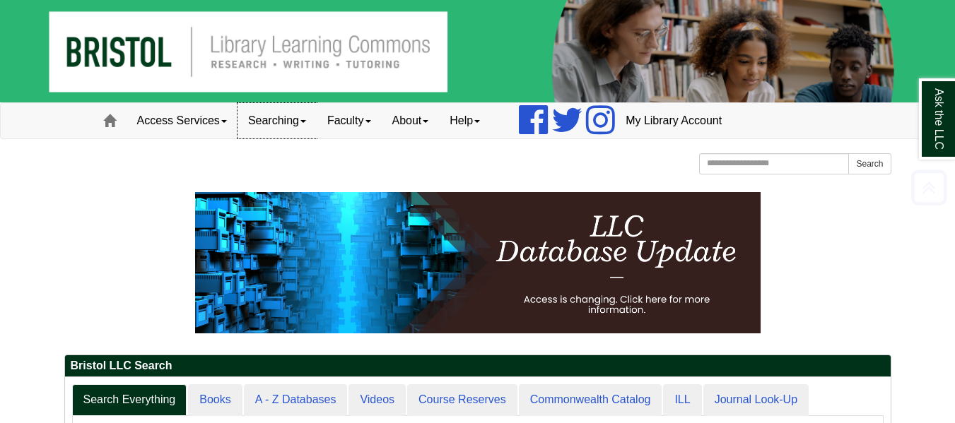
click at [265, 124] on link "Searching" at bounding box center [277, 120] width 79 height 35
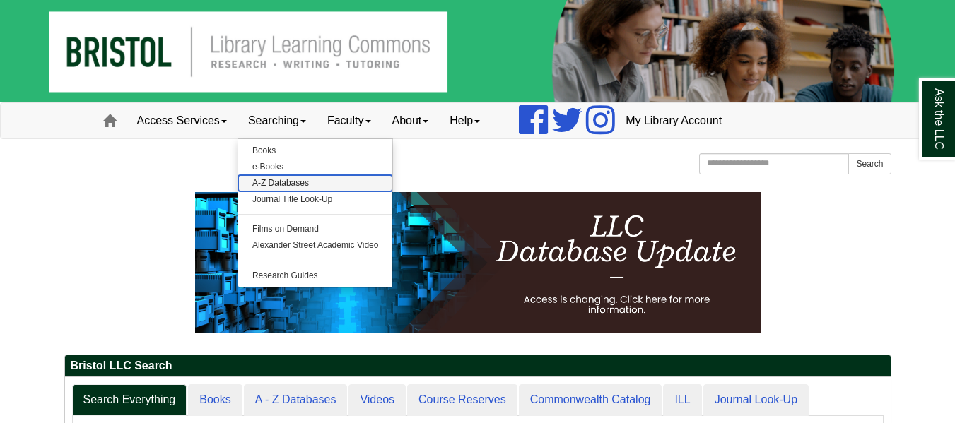
click at [279, 182] on link "A-Z Databases" at bounding box center [315, 183] width 155 height 16
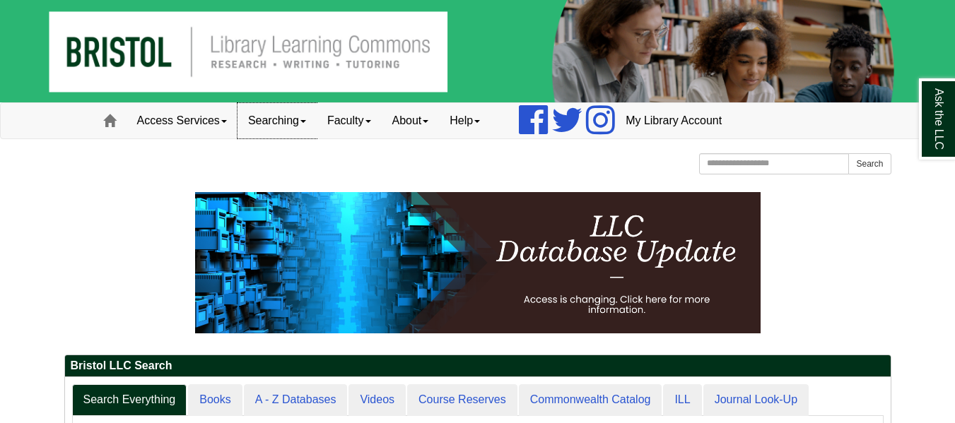
click at [278, 129] on link "Searching" at bounding box center [277, 120] width 79 height 35
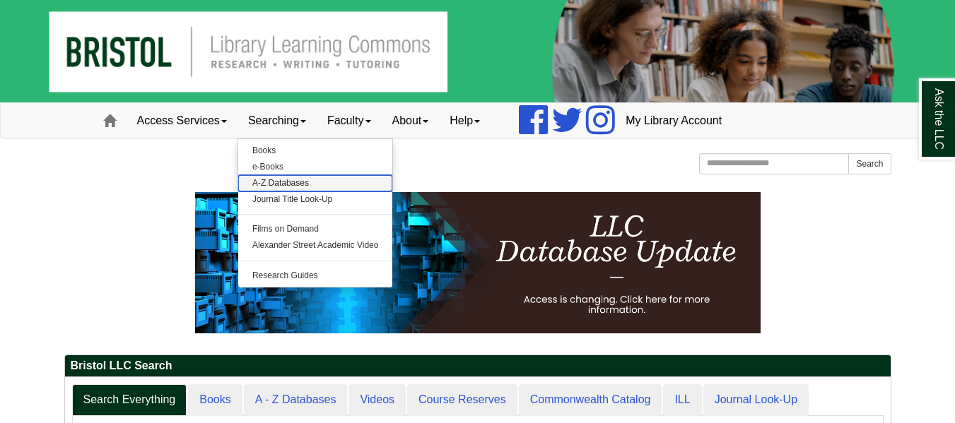
click at [278, 179] on link "A-Z Databases" at bounding box center [315, 183] width 155 height 16
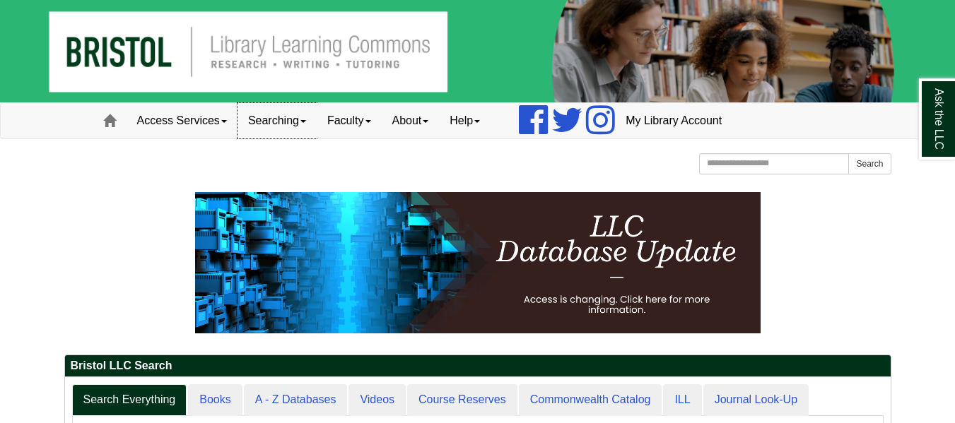
click at [288, 123] on link "Searching" at bounding box center [277, 120] width 79 height 35
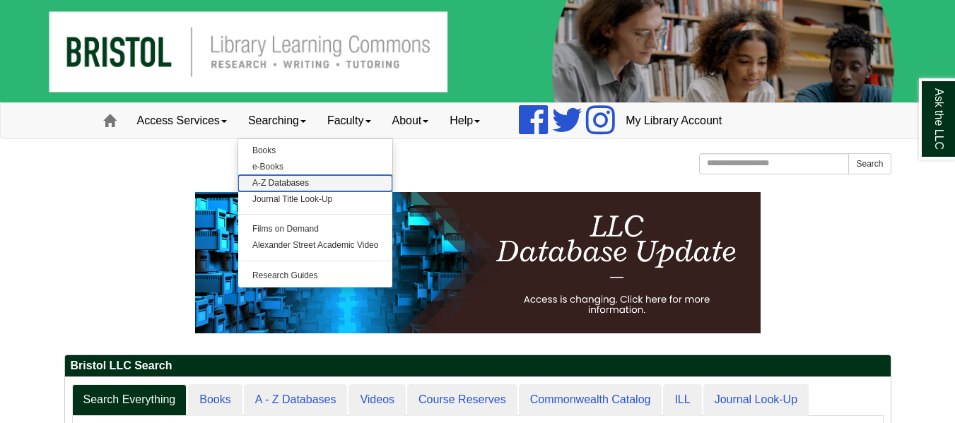
click at [295, 184] on link "A-Z Databases" at bounding box center [315, 183] width 155 height 16
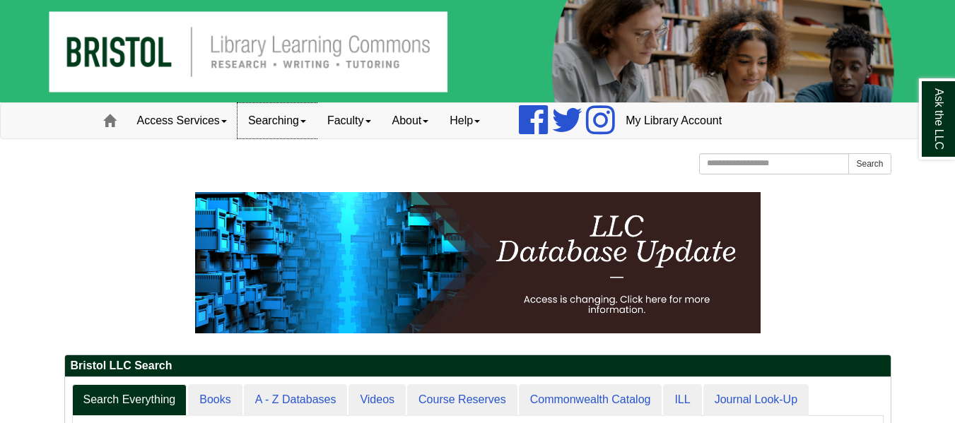
click at [288, 112] on link "Searching" at bounding box center [277, 120] width 79 height 35
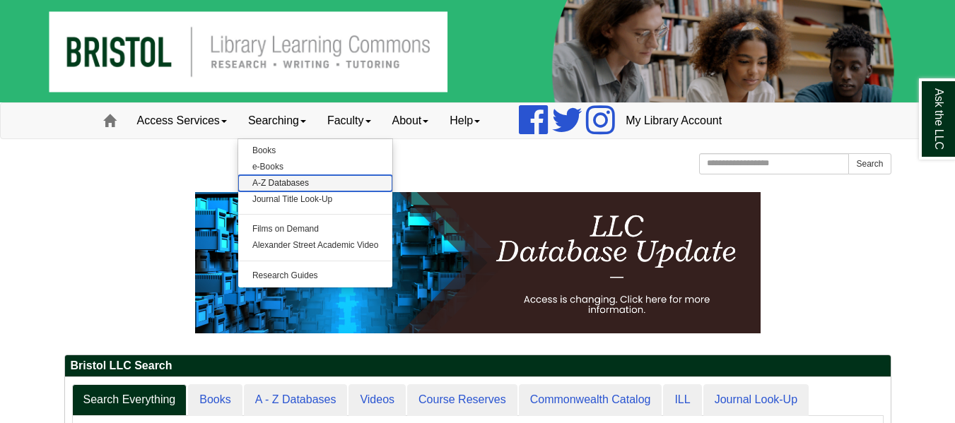
click at [276, 185] on link "A-Z Databases" at bounding box center [315, 183] width 155 height 16
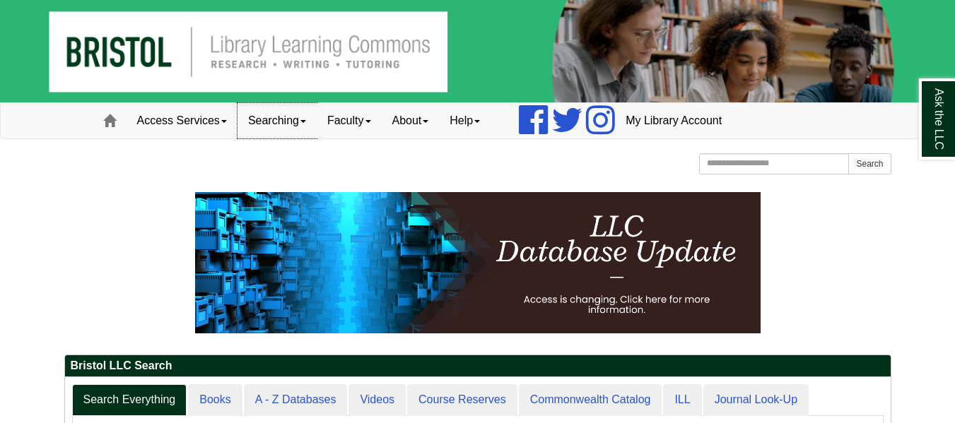
click at [274, 127] on link "Searching" at bounding box center [277, 120] width 79 height 35
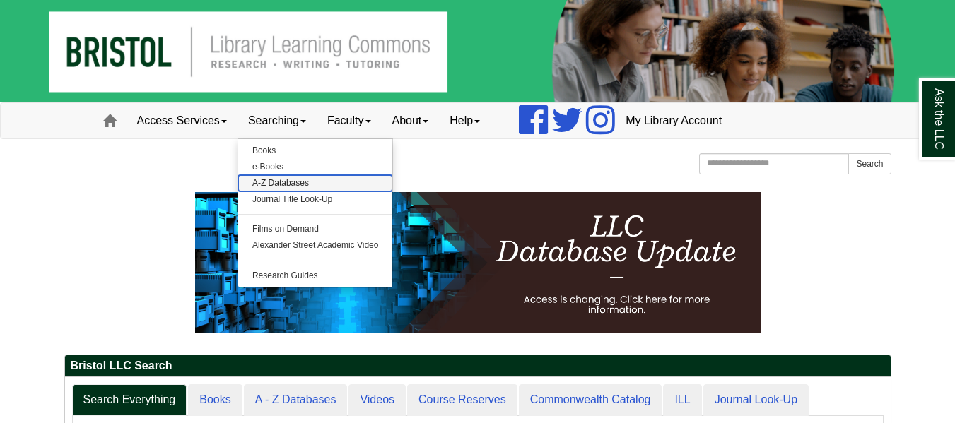
click at [287, 186] on link "A-Z Databases" at bounding box center [315, 183] width 155 height 16
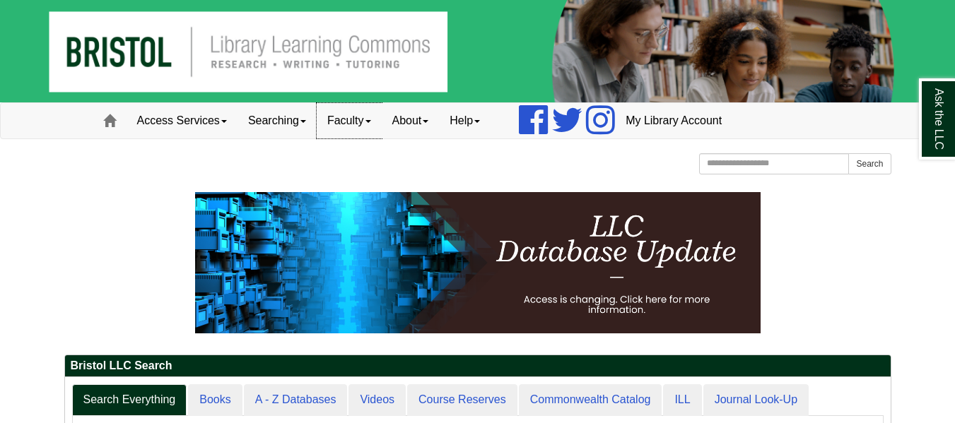
click at [347, 112] on link "Faculty" at bounding box center [349, 120] width 65 height 35
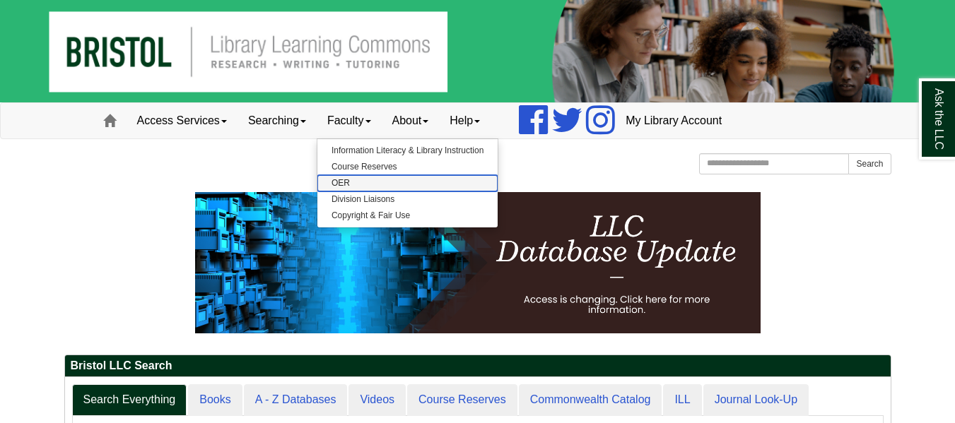
click at [346, 176] on link "OER" at bounding box center [407, 183] width 180 height 16
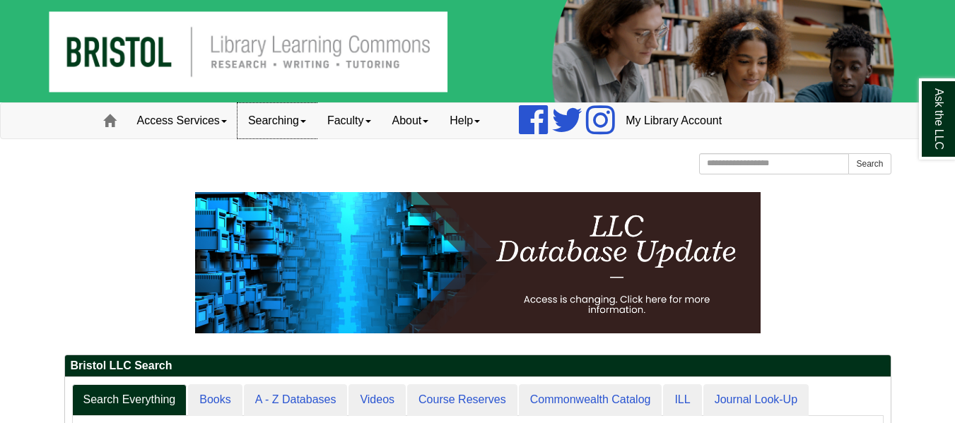
click at [258, 129] on link "Searching" at bounding box center [277, 120] width 79 height 35
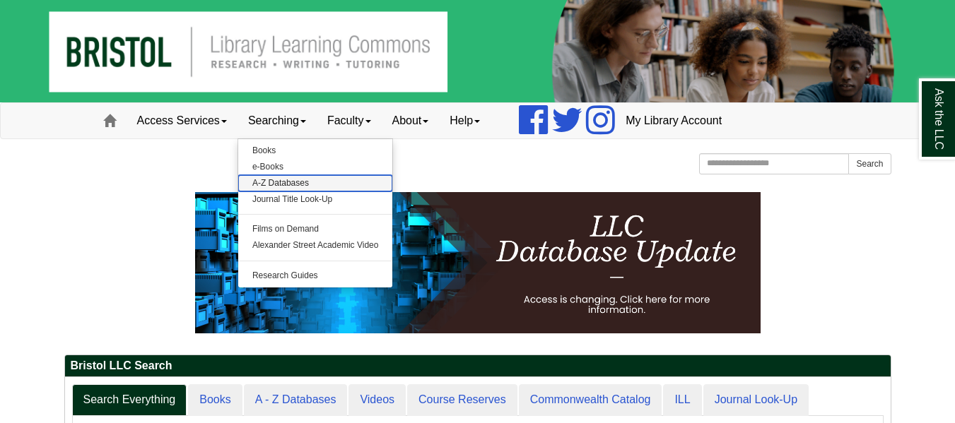
click at [286, 182] on link "A-Z Databases" at bounding box center [315, 183] width 155 height 16
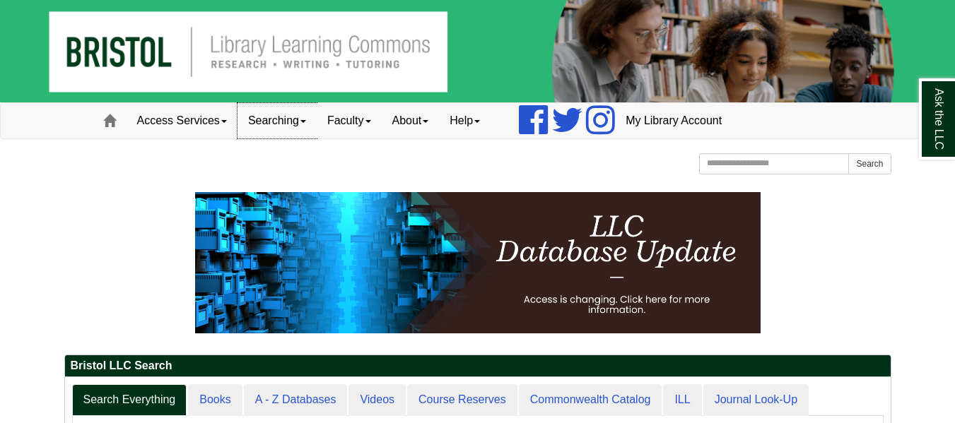
click at [291, 127] on link "Searching" at bounding box center [277, 120] width 79 height 35
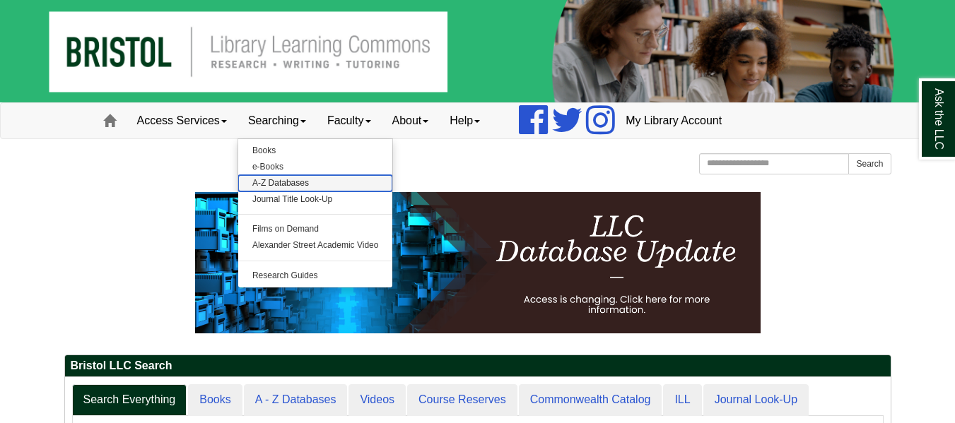
click at [291, 175] on link "A-Z Databases" at bounding box center [315, 183] width 155 height 16
